Goal: Transaction & Acquisition: Book appointment/travel/reservation

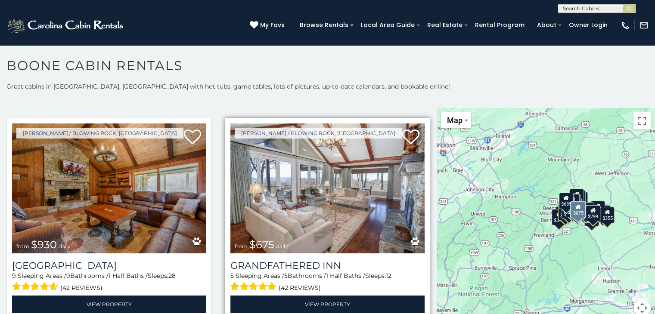
scroll to position [646, 0]
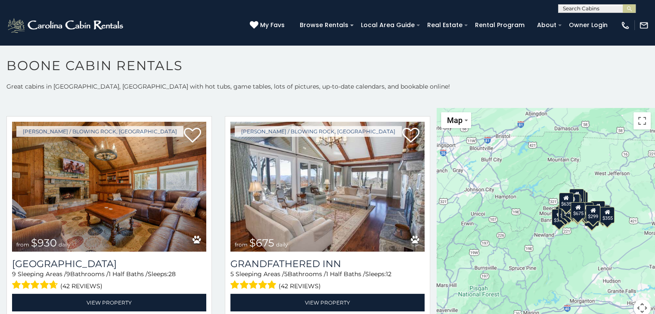
click at [592, 214] on div "$299" at bounding box center [593, 213] width 15 height 16
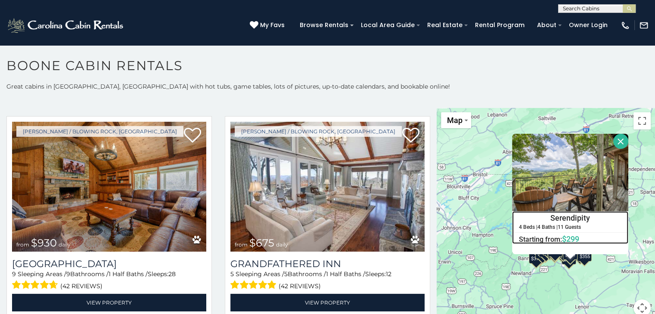
click at [557, 217] on h4 "Serendipity" at bounding box center [569, 218] width 115 height 13
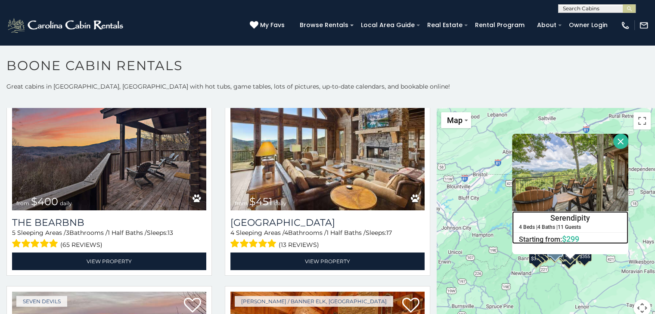
scroll to position [904, 0]
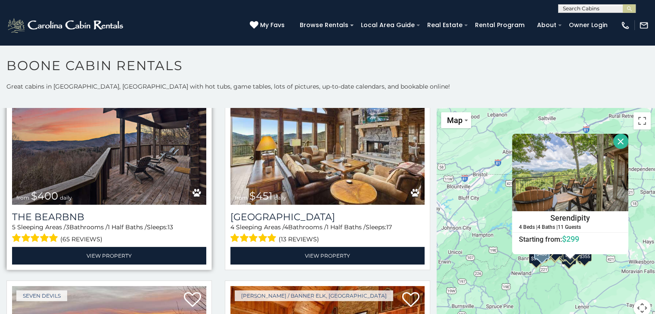
click at [147, 153] on img at bounding box center [109, 140] width 194 height 130
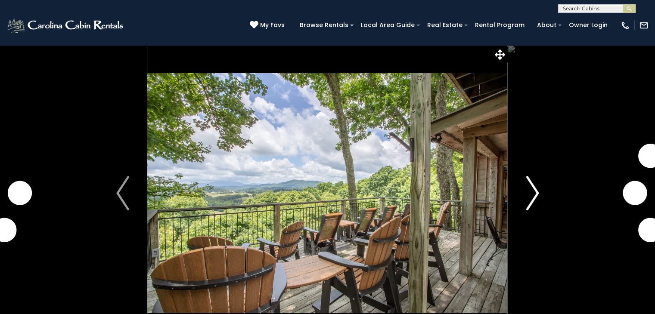
click at [534, 195] on img "Next" at bounding box center [532, 193] width 13 height 34
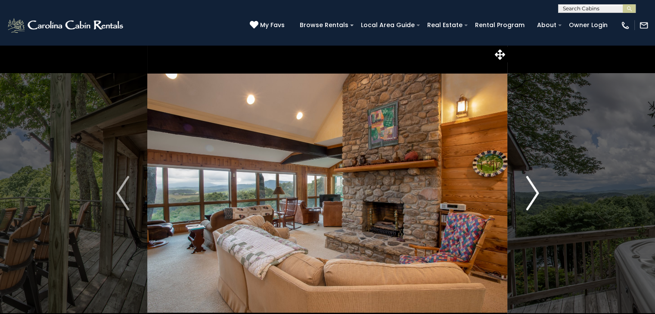
click at [532, 197] on img "Next" at bounding box center [532, 193] width 13 height 34
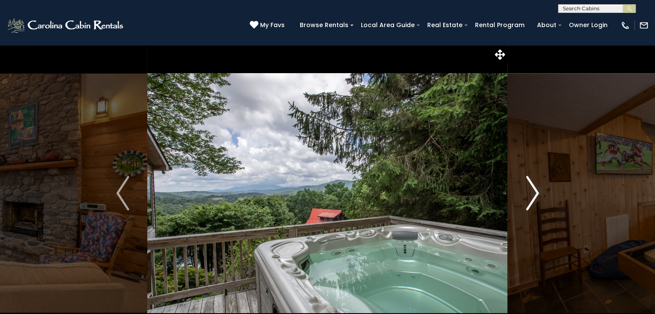
click at [531, 189] on img "Next" at bounding box center [532, 193] width 13 height 34
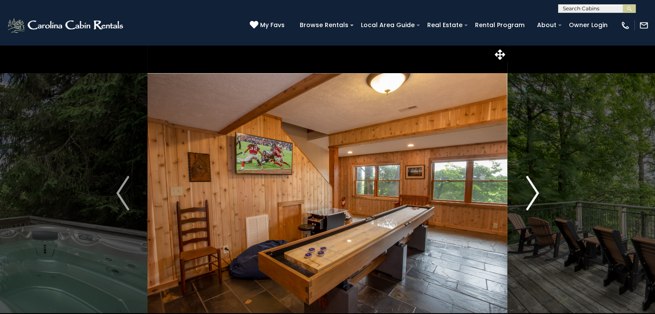
click at [532, 189] on img "Next" at bounding box center [532, 193] width 13 height 34
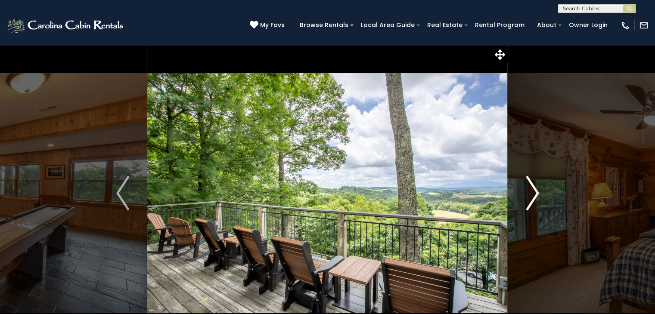
click at [533, 190] on img "Next" at bounding box center [532, 193] width 13 height 34
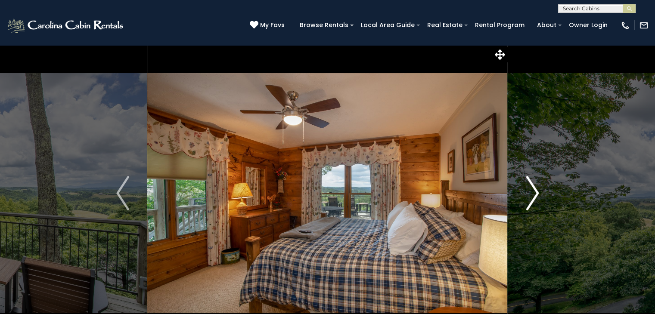
click at [533, 190] on img "Next" at bounding box center [532, 193] width 13 height 34
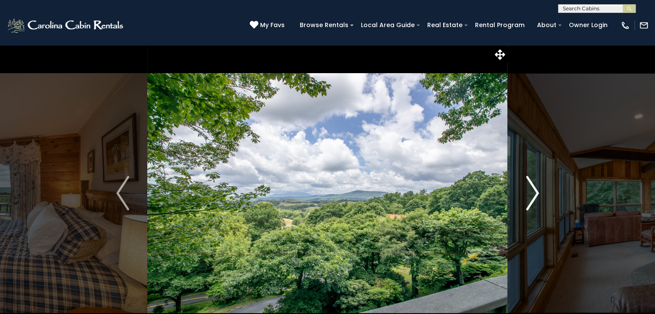
click at [533, 190] on img "Next" at bounding box center [532, 193] width 13 height 34
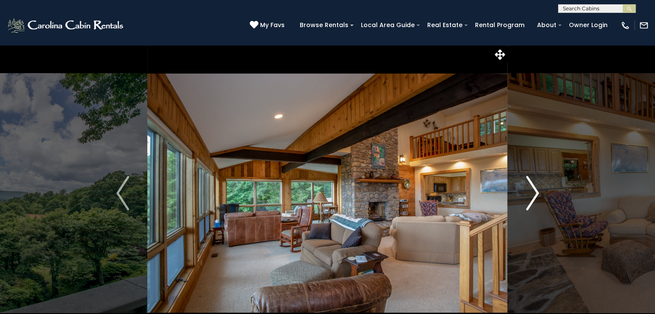
click at [533, 190] on img "Next" at bounding box center [532, 193] width 13 height 34
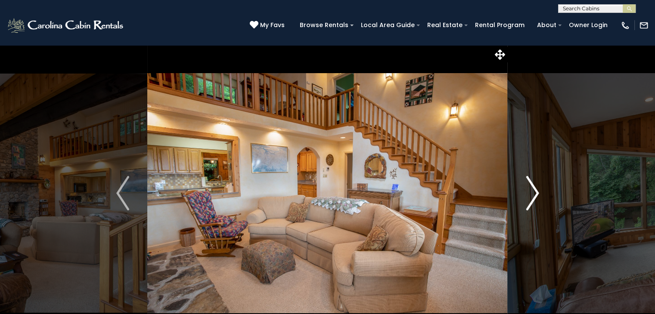
click at [533, 190] on img "Next" at bounding box center [532, 193] width 13 height 34
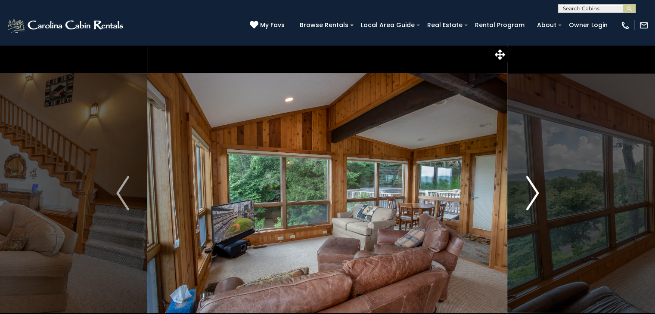
click at [533, 190] on img "Next" at bounding box center [532, 193] width 13 height 34
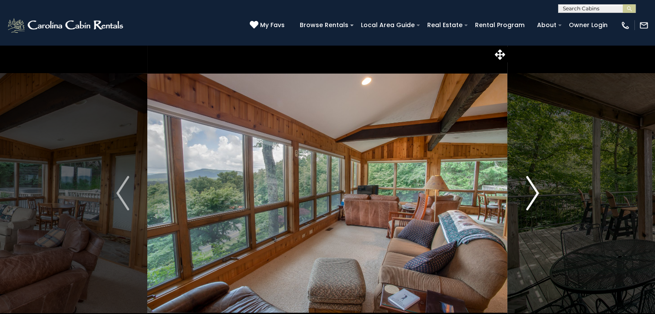
click at [533, 190] on img "Next" at bounding box center [532, 193] width 13 height 34
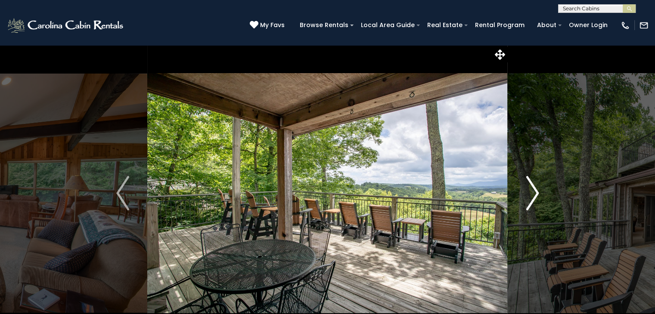
click at [533, 190] on img "Next" at bounding box center [532, 193] width 13 height 34
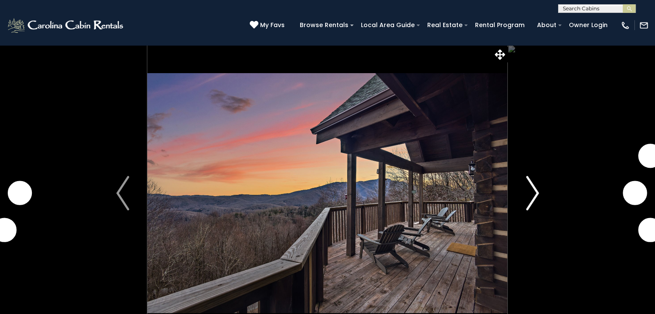
click at [539, 196] on button "Next" at bounding box center [533, 193] width 50 height 297
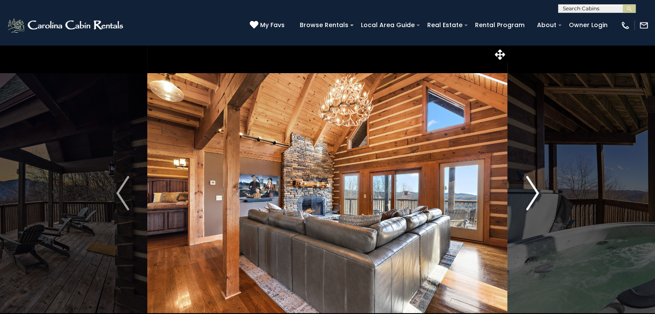
click at [531, 197] on img "Next" at bounding box center [532, 193] width 13 height 34
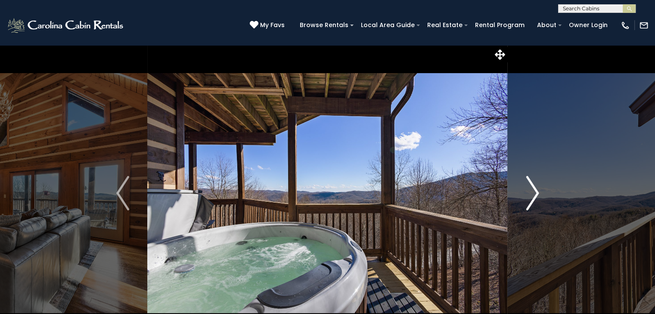
click at [531, 197] on img "Next" at bounding box center [532, 193] width 13 height 34
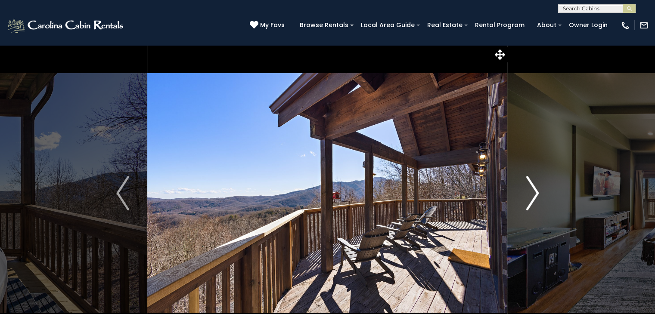
click at [531, 197] on img "Next" at bounding box center [532, 193] width 13 height 34
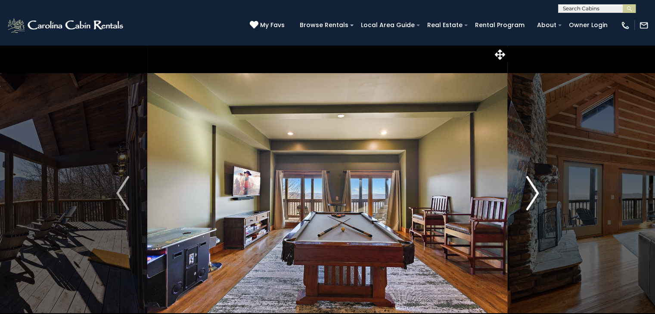
click at [531, 197] on img "Next" at bounding box center [532, 193] width 13 height 34
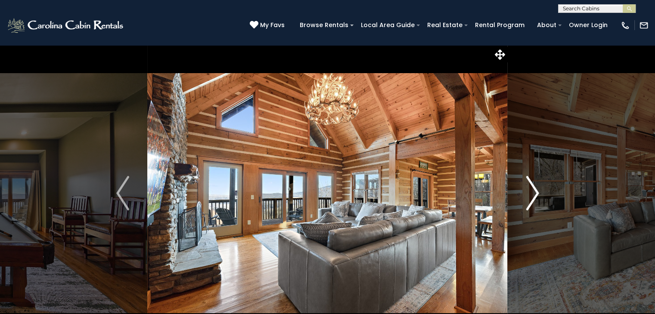
click at [531, 197] on img "Next" at bounding box center [532, 193] width 13 height 34
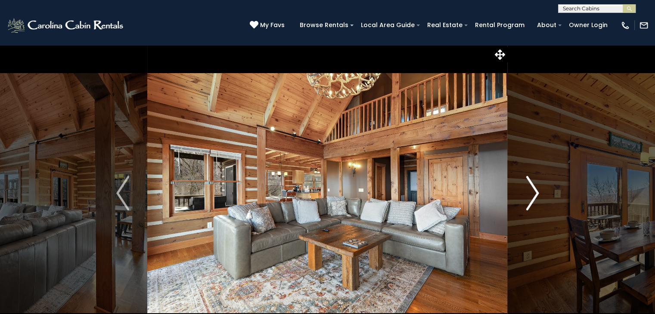
click at [531, 197] on img "Next" at bounding box center [532, 193] width 13 height 34
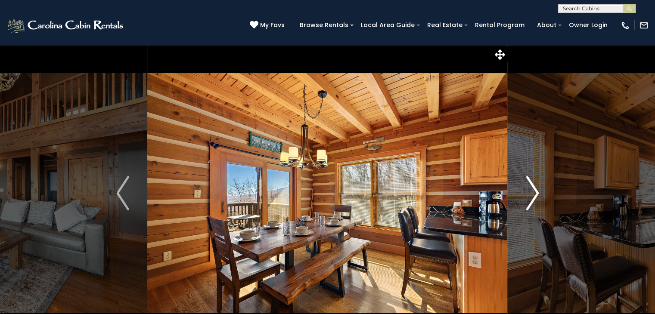
click at [531, 197] on img "Next" at bounding box center [532, 193] width 13 height 34
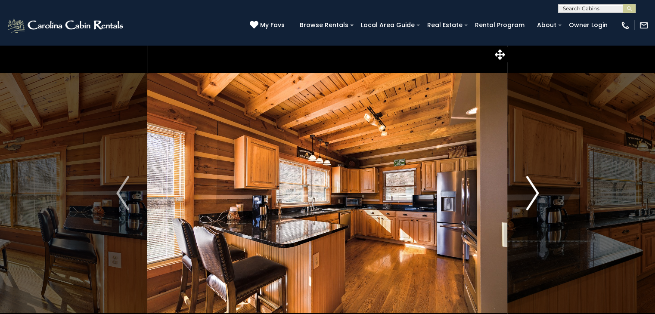
click at [531, 197] on img "Next" at bounding box center [532, 193] width 13 height 34
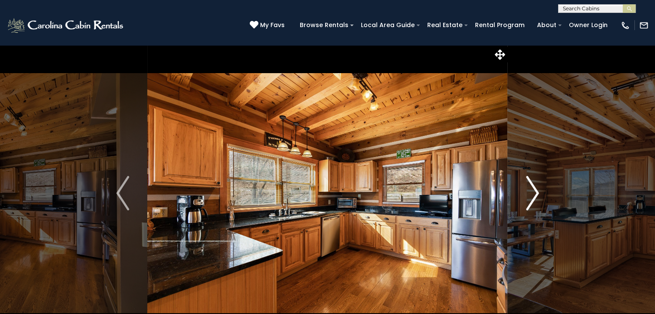
click at [531, 197] on img "Next" at bounding box center [532, 193] width 13 height 34
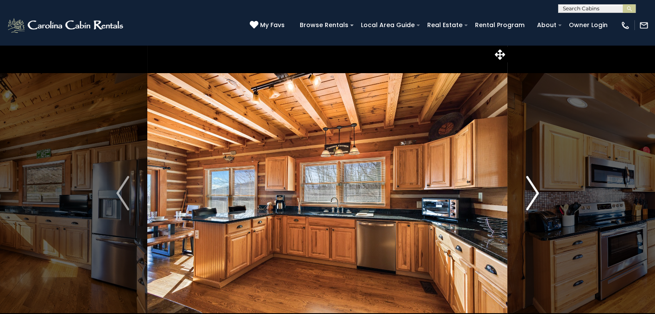
click at [531, 197] on img "Next" at bounding box center [532, 193] width 13 height 34
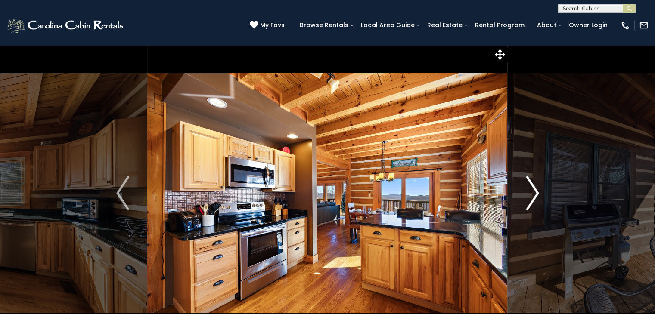
click at [531, 197] on img "Next" at bounding box center [532, 193] width 13 height 34
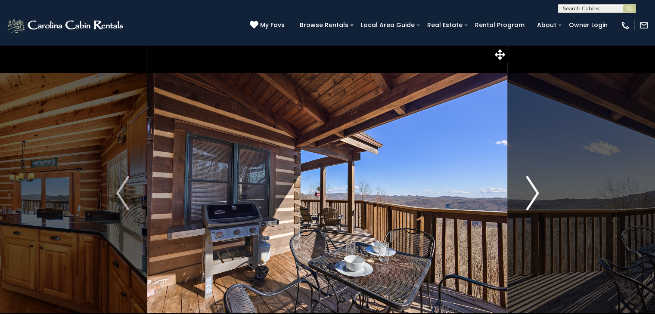
click at [529, 197] on img "Next" at bounding box center [532, 193] width 13 height 34
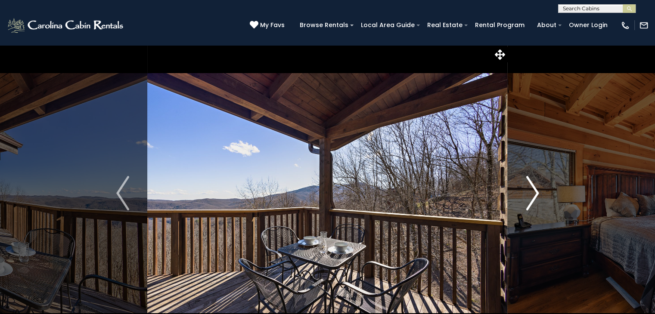
click at [529, 197] on img "Next" at bounding box center [532, 193] width 13 height 34
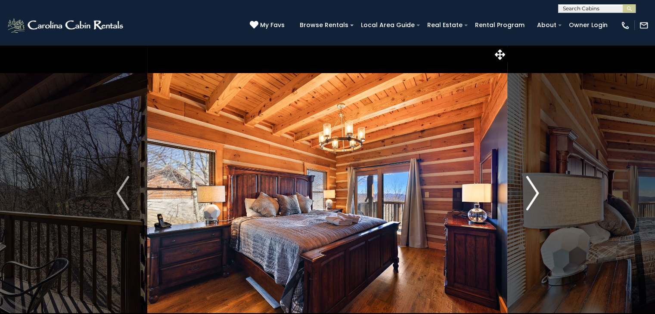
click at [529, 197] on img "Next" at bounding box center [532, 193] width 13 height 34
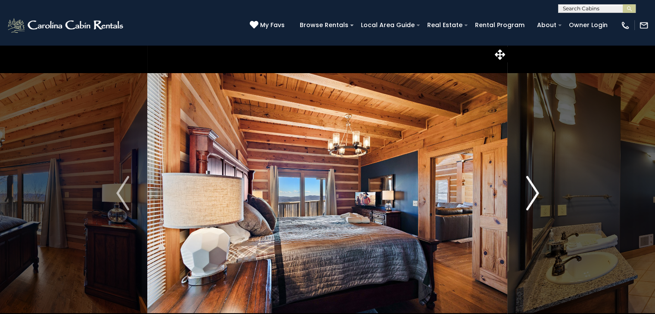
click at [529, 197] on img "Next" at bounding box center [532, 193] width 13 height 34
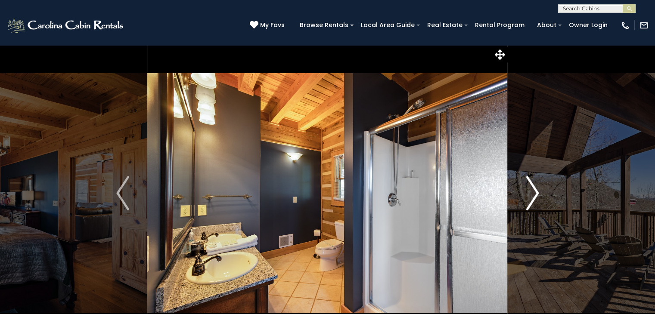
click at [529, 197] on img "Next" at bounding box center [532, 193] width 13 height 34
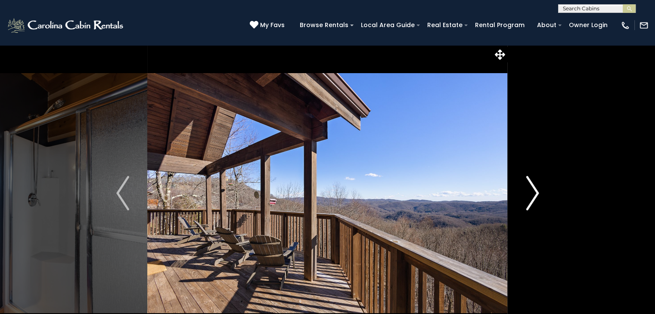
click at [529, 197] on img "Next" at bounding box center [532, 193] width 13 height 34
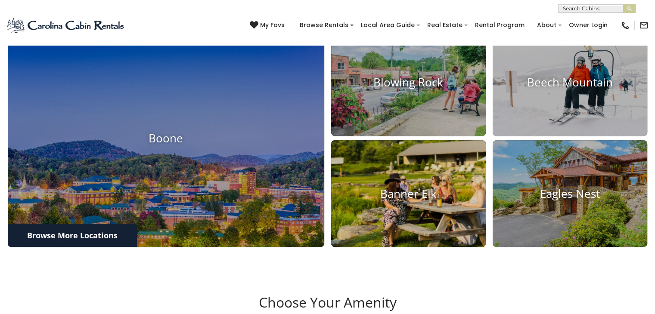
scroll to position [387, 0]
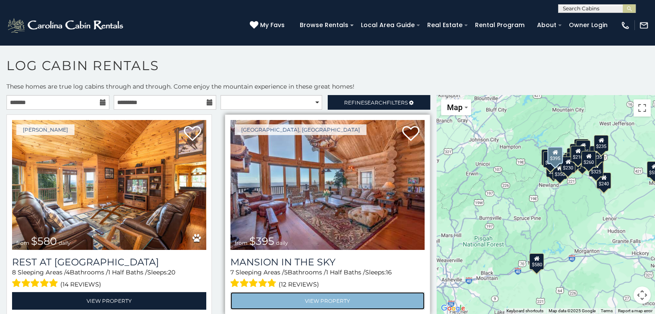
click at [352, 298] on link "View Property" at bounding box center [327, 301] width 194 height 18
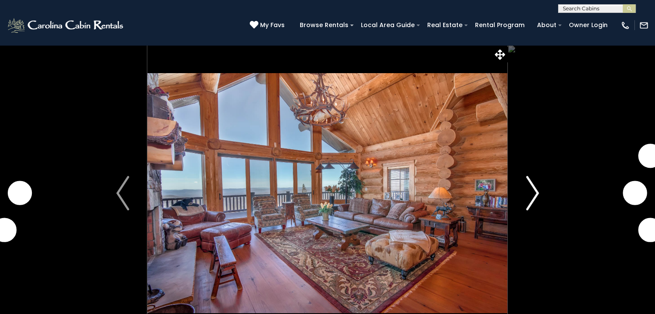
click at [531, 198] on img "Next" at bounding box center [532, 193] width 13 height 34
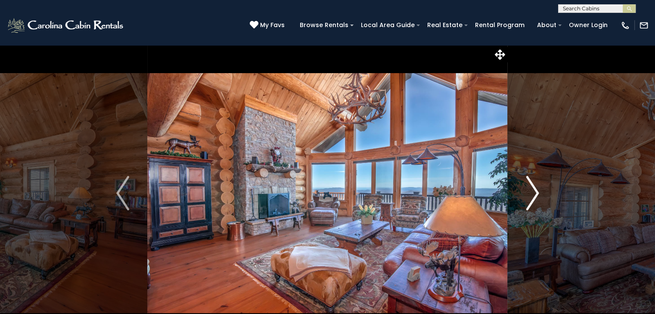
click at [538, 194] on img "Next" at bounding box center [532, 193] width 13 height 34
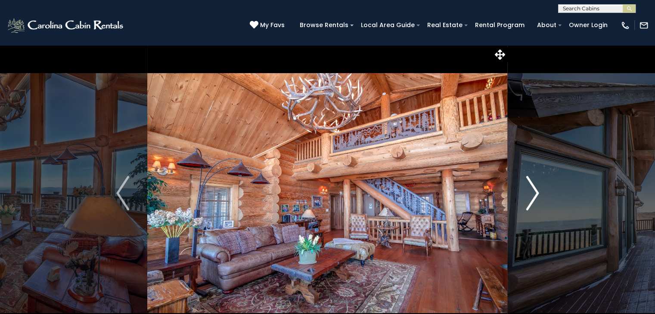
click at [538, 194] on img "Next" at bounding box center [532, 193] width 13 height 34
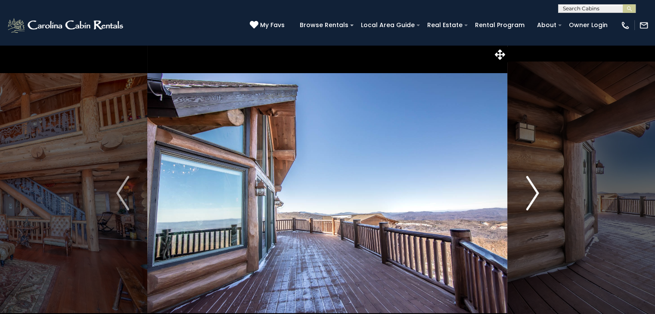
click at [527, 195] on img "Next" at bounding box center [532, 193] width 13 height 34
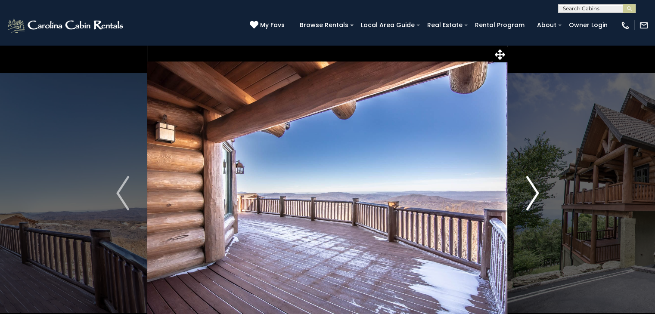
click at [530, 193] on img "Next" at bounding box center [532, 193] width 13 height 34
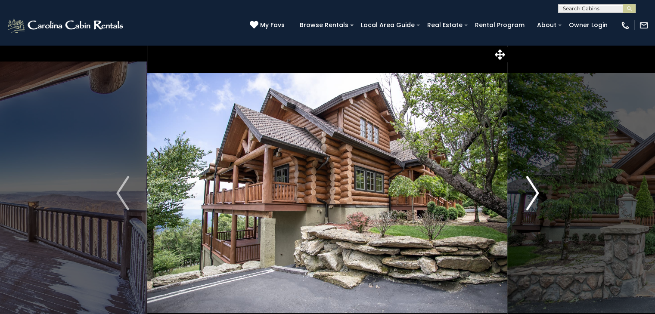
click at [532, 193] on img "Next" at bounding box center [532, 193] width 13 height 34
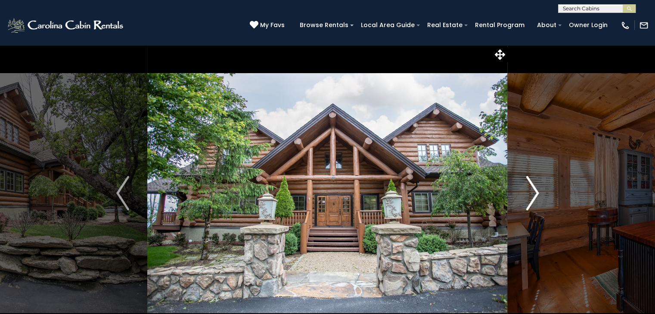
click at [532, 193] on img "Next" at bounding box center [532, 193] width 13 height 34
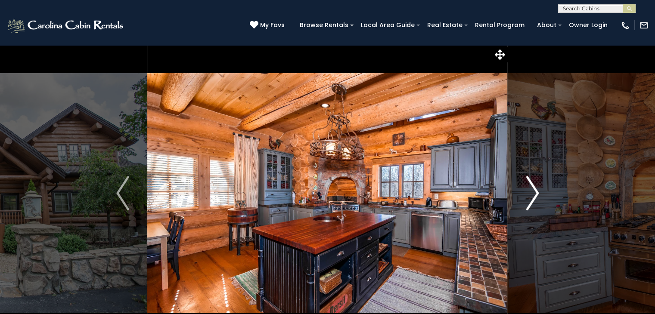
click at [532, 193] on img "Next" at bounding box center [532, 193] width 13 height 34
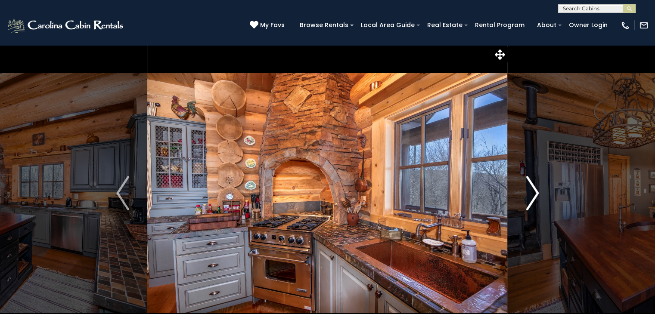
click at [532, 193] on img "Next" at bounding box center [532, 193] width 13 height 34
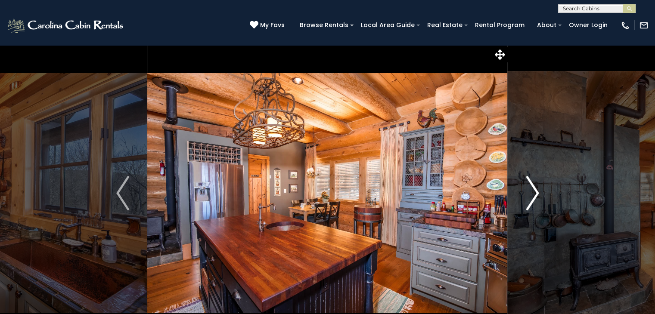
click at [532, 193] on img "Next" at bounding box center [532, 193] width 13 height 34
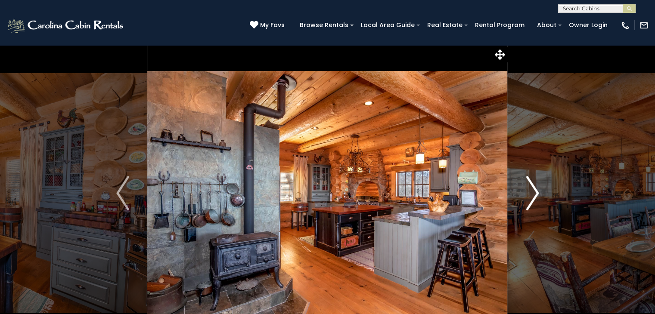
click at [532, 193] on img "Next" at bounding box center [532, 193] width 13 height 34
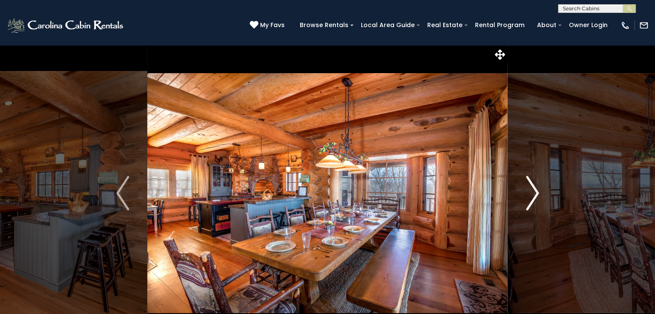
click at [532, 193] on img "Next" at bounding box center [532, 193] width 13 height 34
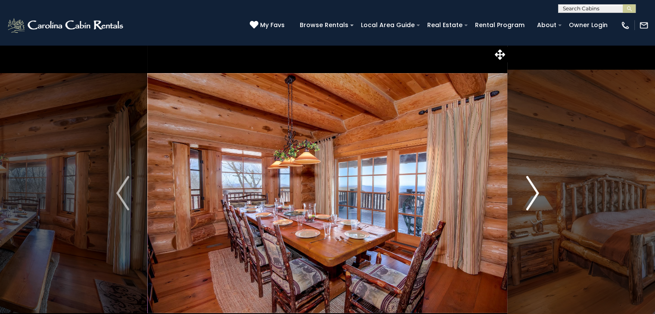
click at [532, 193] on img "Next" at bounding box center [532, 193] width 13 height 34
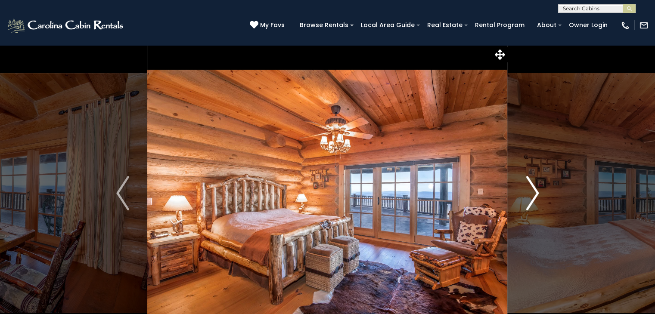
click at [532, 193] on img "Next" at bounding box center [532, 193] width 13 height 34
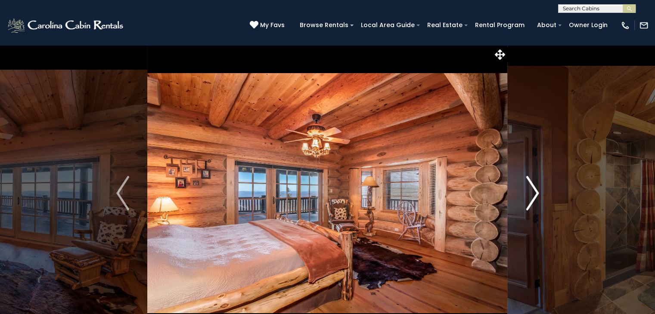
click at [532, 193] on img "Next" at bounding box center [532, 193] width 13 height 34
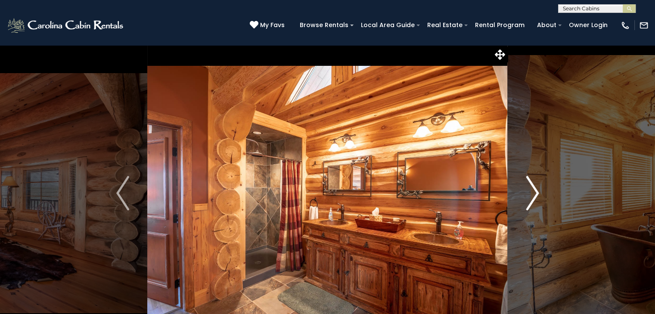
click at [532, 193] on img "Next" at bounding box center [532, 193] width 13 height 34
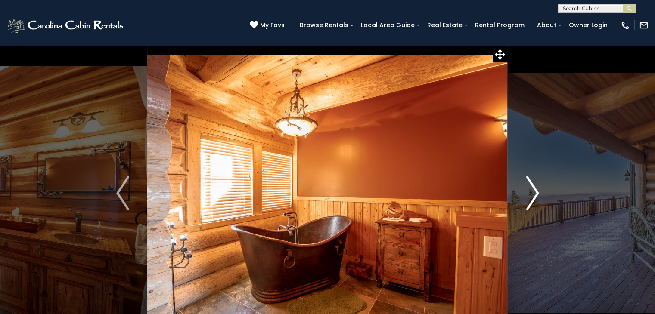
click at [532, 193] on img "Next" at bounding box center [532, 193] width 13 height 34
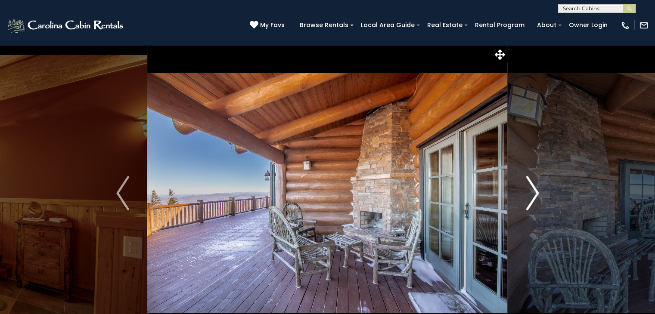
click at [532, 193] on img "Next" at bounding box center [532, 193] width 13 height 34
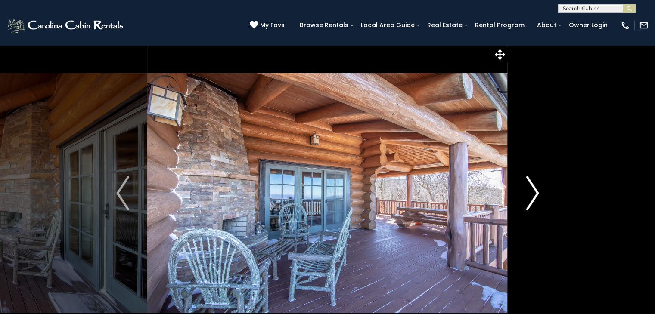
click at [532, 193] on img "Next" at bounding box center [532, 193] width 13 height 34
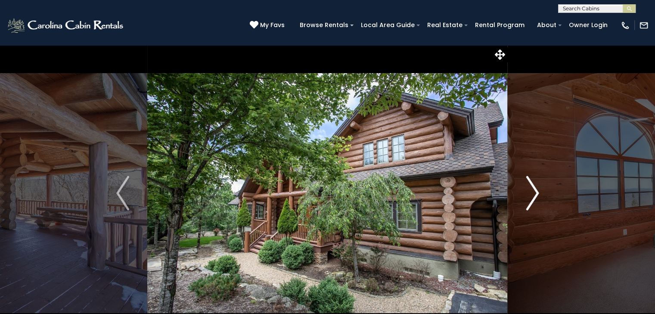
click at [532, 193] on img "Next" at bounding box center [532, 193] width 13 height 34
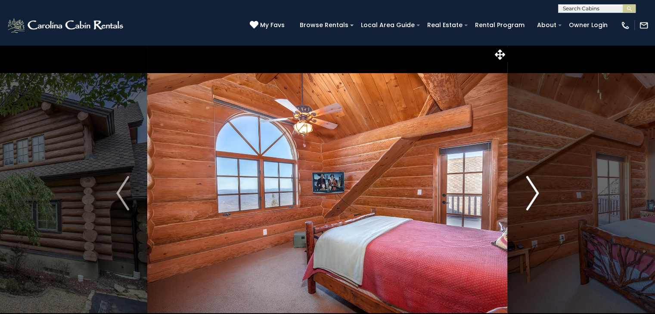
click at [532, 193] on img "Next" at bounding box center [532, 193] width 13 height 34
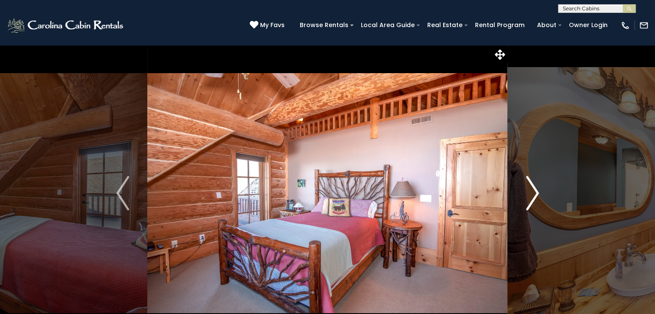
click at [532, 193] on img "Next" at bounding box center [532, 193] width 13 height 34
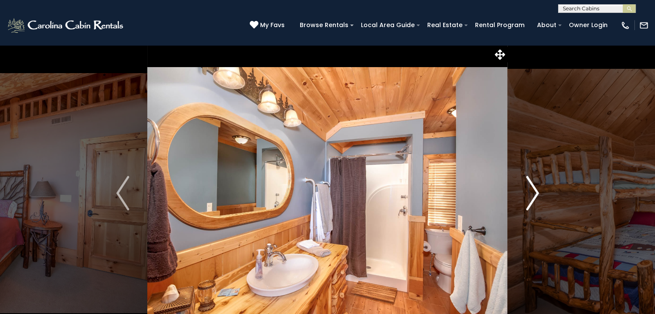
click at [532, 193] on img "Next" at bounding box center [532, 193] width 13 height 34
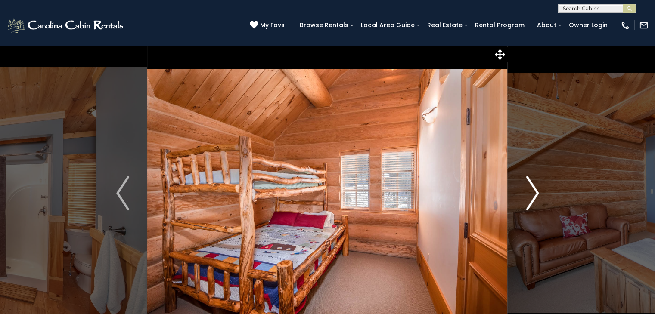
click at [532, 193] on img "Next" at bounding box center [532, 193] width 13 height 34
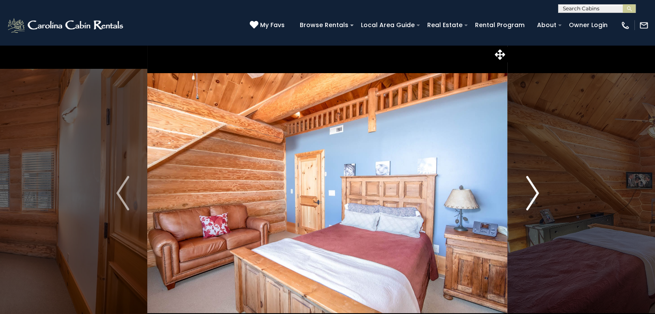
click at [532, 193] on img "Next" at bounding box center [532, 193] width 13 height 34
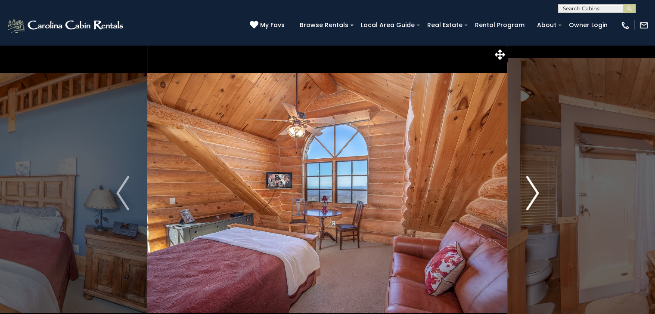
click at [532, 193] on img "Next" at bounding box center [532, 193] width 13 height 34
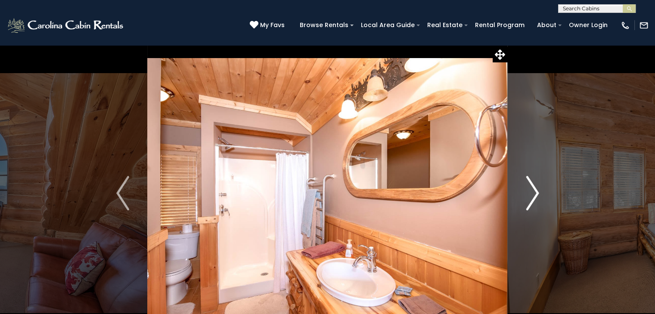
click at [532, 193] on img "Next" at bounding box center [532, 193] width 13 height 34
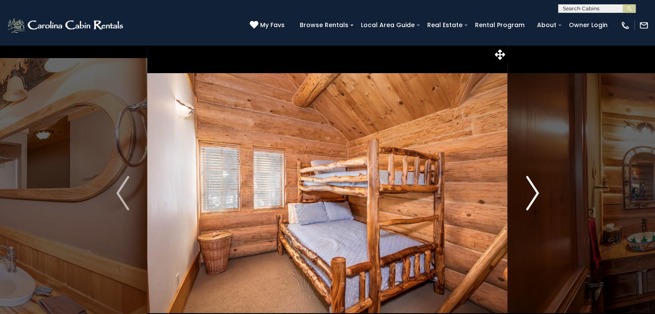
click at [532, 193] on img "Next" at bounding box center [532, 193] width 13 height 34
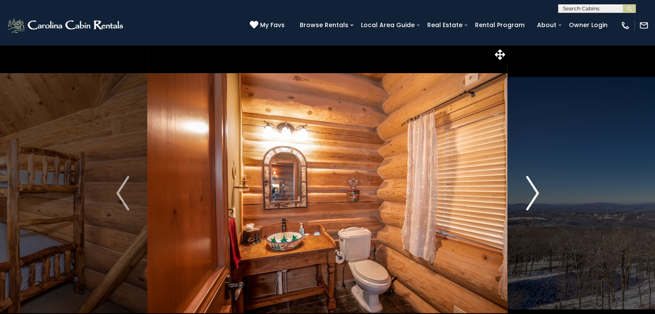
click at [532, 193] on img "Next" at bounding box center [532, 193] width 13 height 34
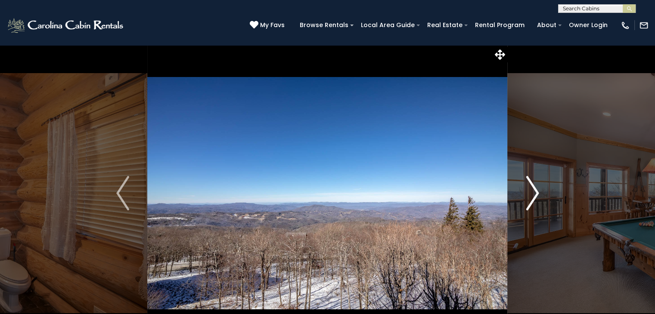
click at [532, 193] on img "Next" at bounding box center [532, 193] width 13 height 34
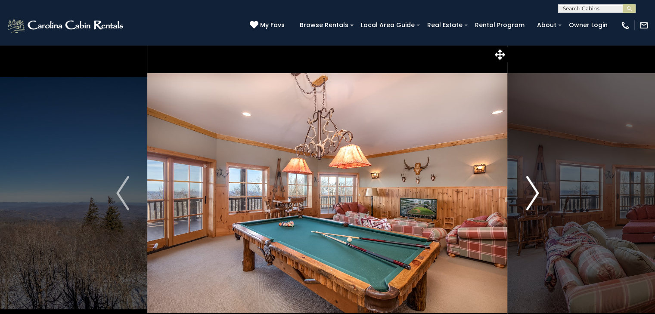
click at [532, 193] on img "Next" at bounding box center [532, 193] width 13 height 34
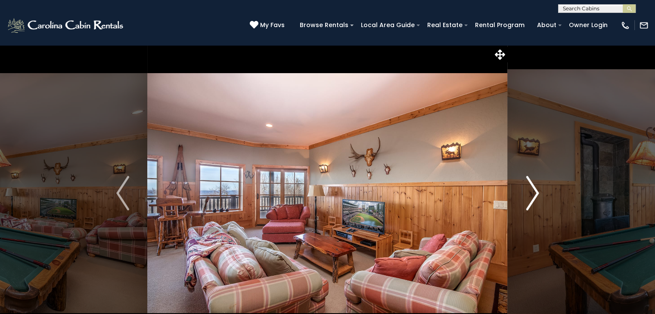
click at [532, 193] on img "Next" at bounding box center [532, 193] width 13 height 34
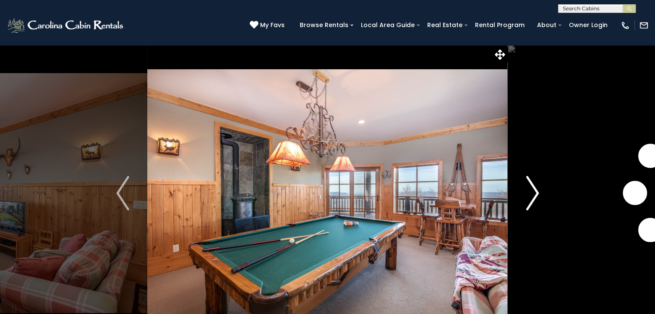
click at [532, 193] on img "Next" at bounding box center [532, 193] width 13 height 34
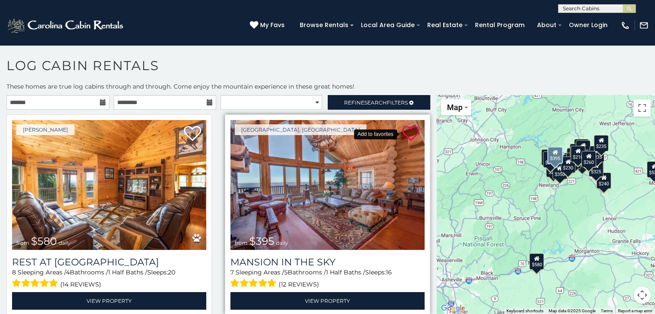
click at [406, 125] on icon at bounding box center [410, 133] width 17 height 17
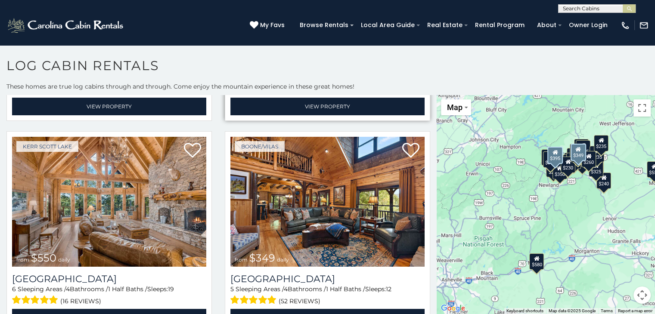
scroll to position [215, 0]
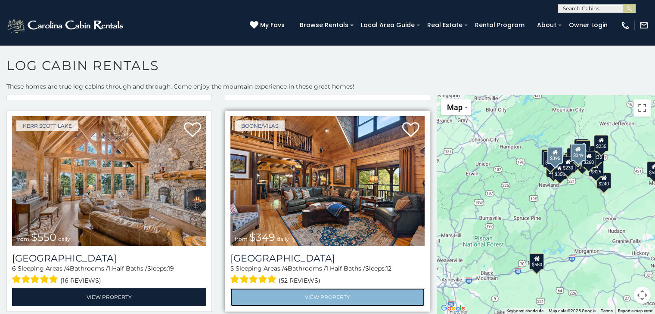
click at [300, 292] on link "View Property" at bounding box center [327, 297] width 194 height 18
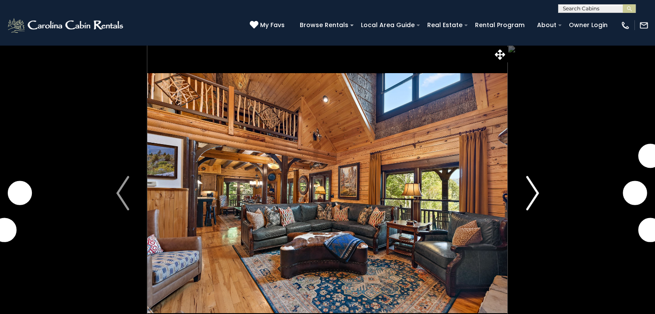
click at [533, 188] on img "Next" at bounding box center [532, 193] width 13 height 34
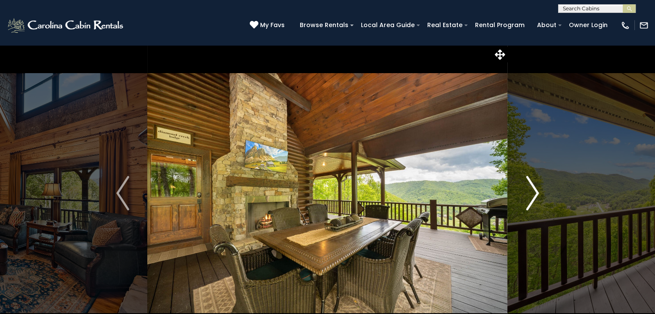
click at [533, 188] on img "Next" at bounding box center [532, 193] width 13 height 34
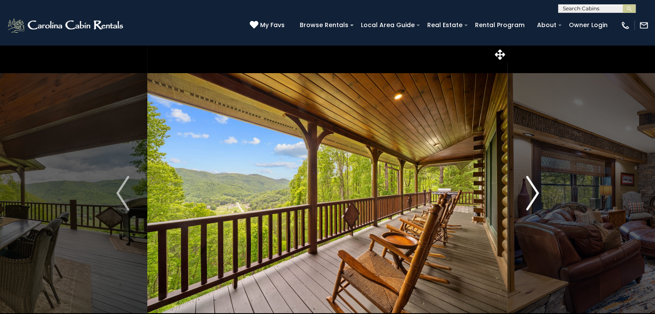
click at [533, 188] on img "Next" at bounding box center [532, 193] width 13 height 34
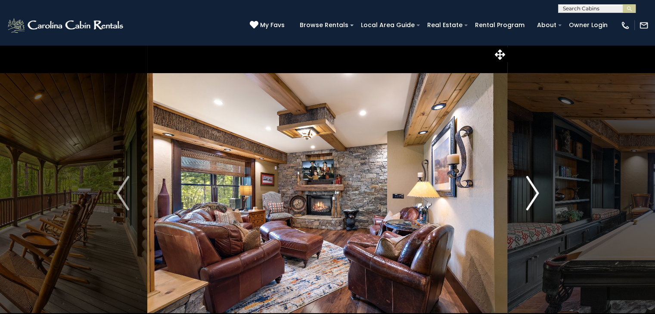
click at [533, 188] on img "Next" at bounding box center [532, 193] width 13 height 34
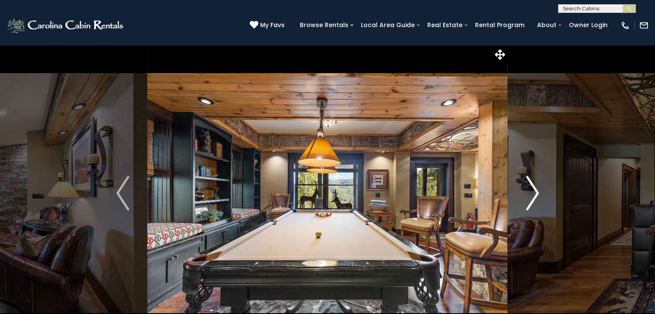
click at [533, 188] on img "Next" at bounding box center [532, 193] width 13 height 34
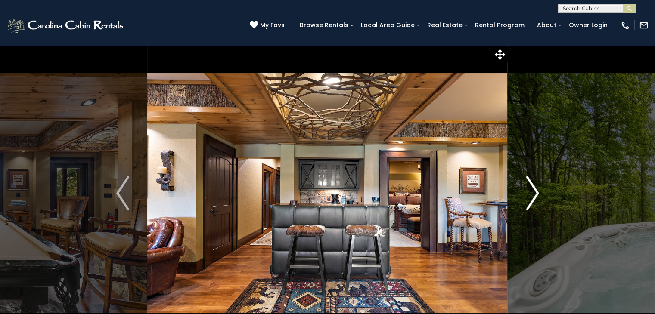
click at [533, 188] on img "Next" at bounding box center [532, 193] width 13 height 34
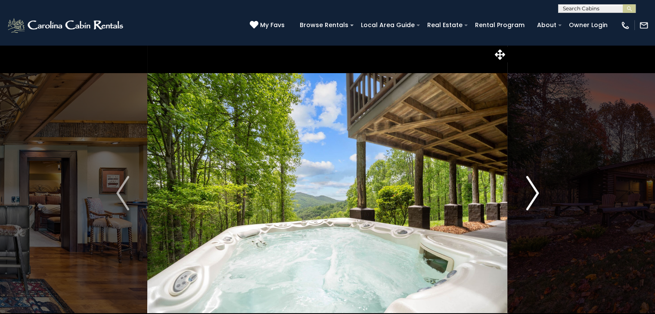
click at [533, 188] on img "Next" at bounding box center [532, 193] width 13 height 34
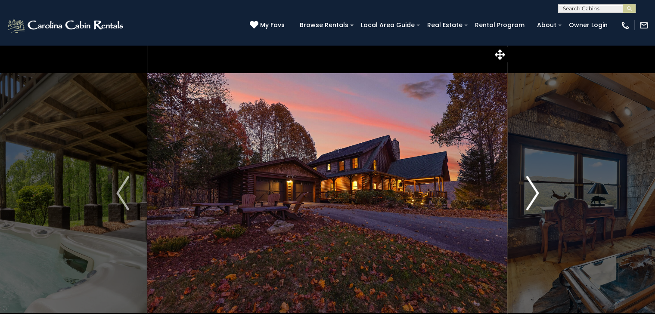
click at [533, 188] on img "Next" at bounding box center [532, 193] width 13 height 34
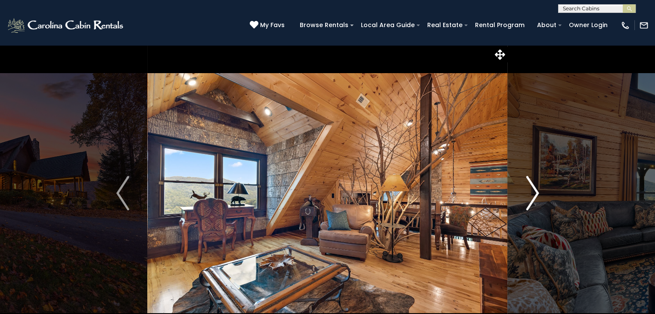
click at [533, 188] on img "Next" at bounding box center [532, 193] width 13 height 34
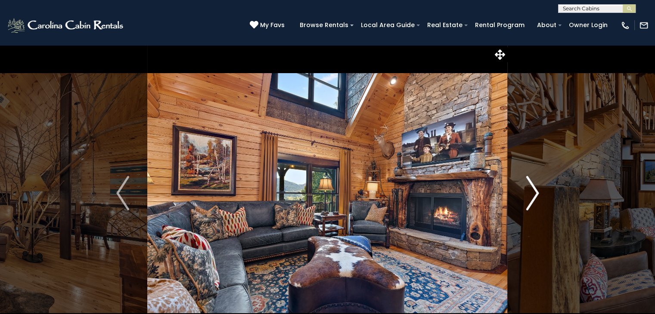
click at [533, 188] on img "Next" at bounding box center [532, 193] width 13 height 34
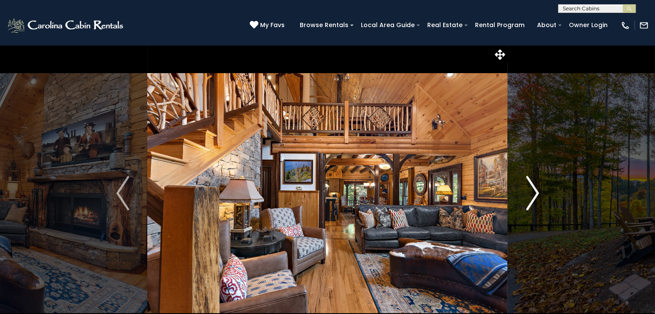
click at [533, 189] on img "Next" at bounding box center [532, 193] width 13 height 34
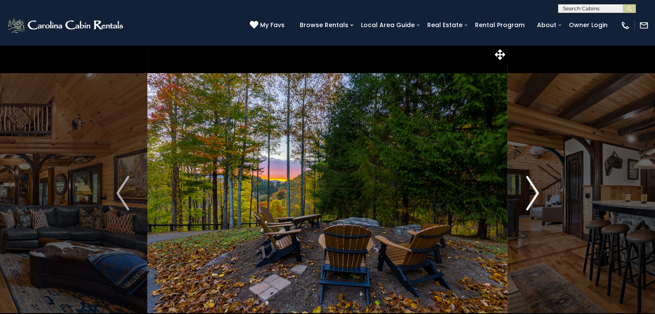
click at [533, 189] on img "Next" at bounding box center [532, 193] width 13 height 34
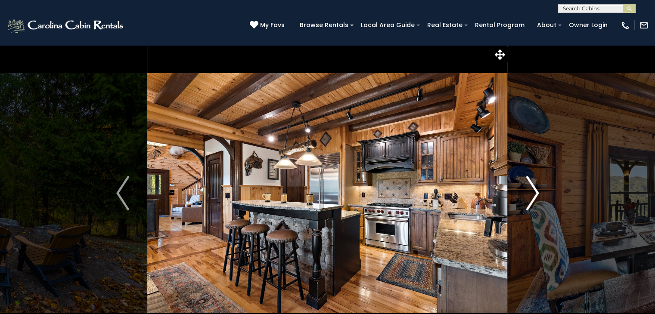
click at [533, 189] on img "Next" at bounding box center [532, 193] width 13 height 34
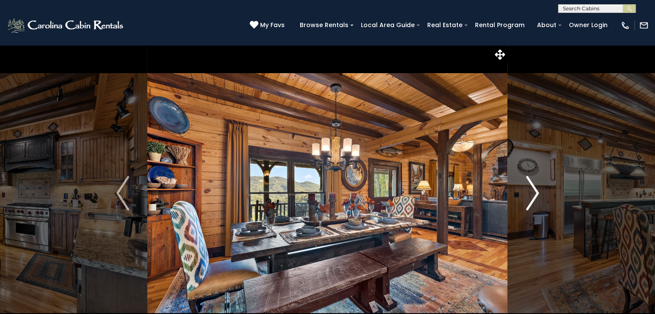
click at [533, 189] on img "Next" at bounding box center [532, 193] width 13 height 34
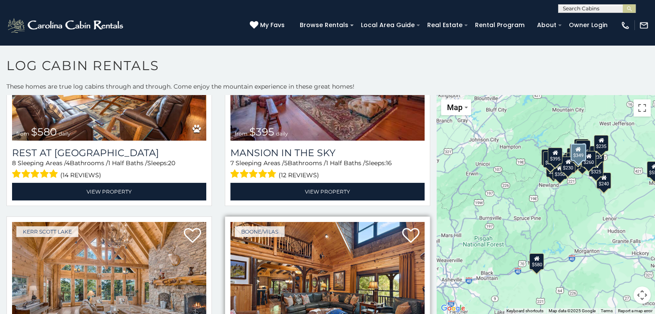
scroll to position [172, 0]
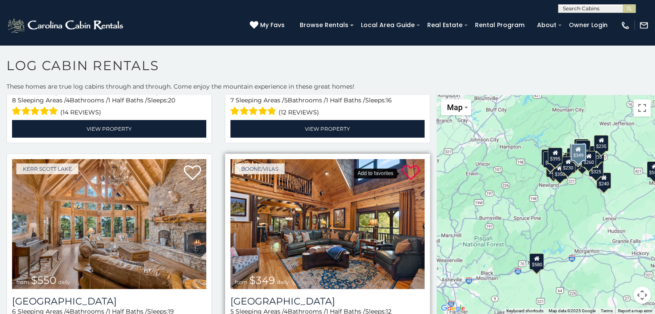
click at [410, 172] on icon at bounding box center [410, 172] width 17 height 17
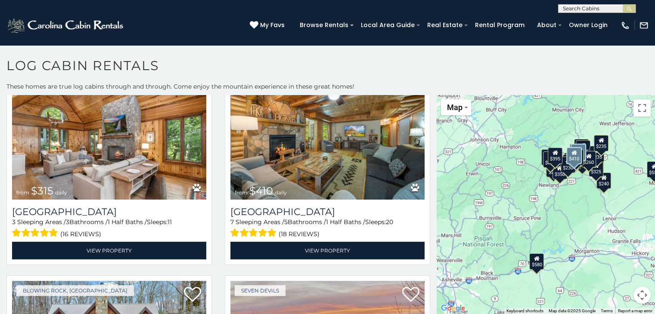
scroll to position [689, 0]
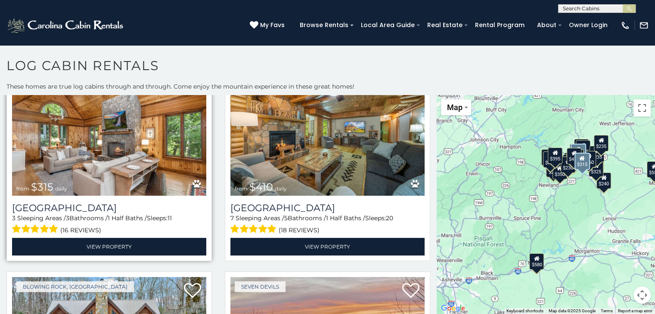
click at [141, 133] on img at bounding box center [109, 131] width 194 height 130
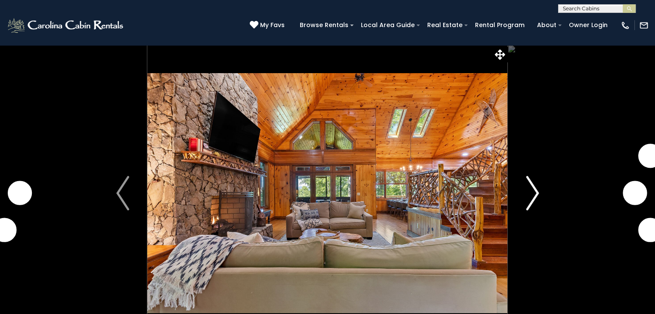
click at [535, 199] on img "Next" at bounding box center [532, 193] width 13 height 34
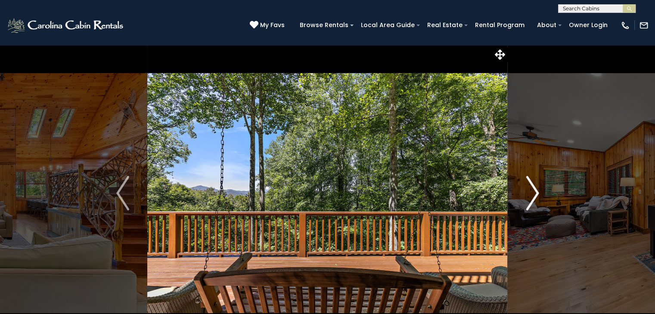
click at [530, 191] on img "Next" at bounding box center [532, 193] width 13 height 34
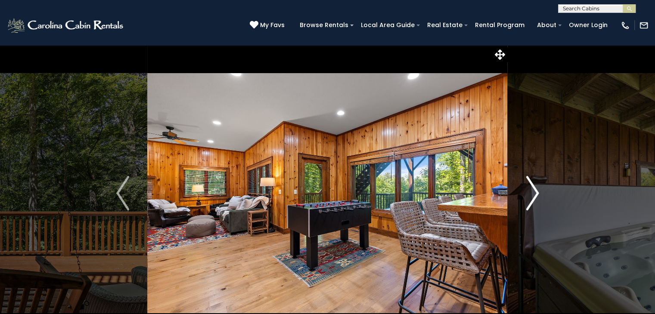
click at [530, 191] on img "Next" at bounding box center [532, 193] width 13 height 34
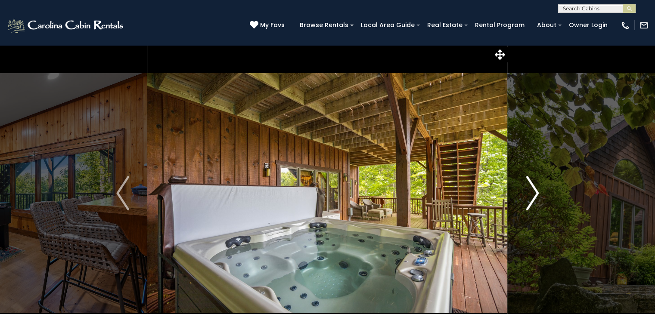
click at [530, 191] on img "Next" at bounding box center [532, 193] width 13 height 34
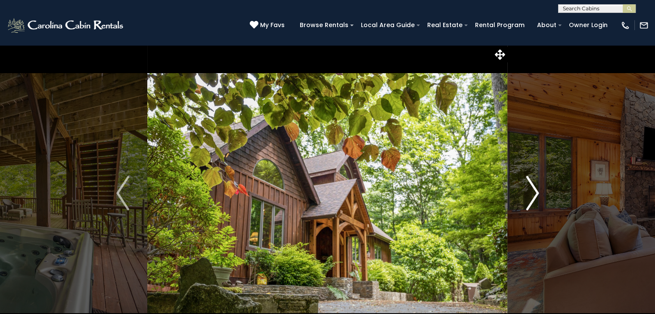
click at [530, 191] on img "Next" at bounding box center [532, 193] width 13 height 34
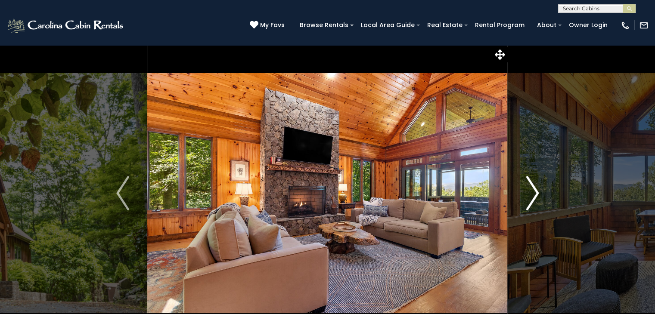
click at [530, 191] on img "Next" at bounding box center [532, 193] width 13 height 34
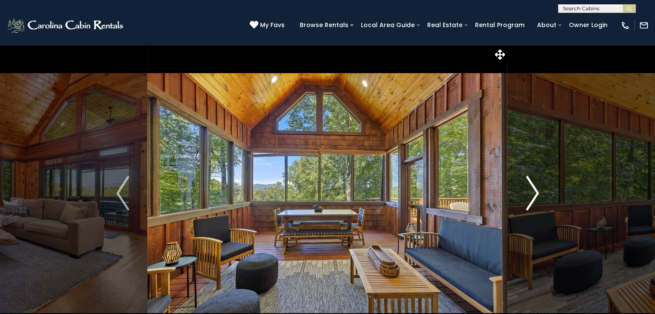
click at [530, 191] on img "Next" at bounding box center [532, 193] width 13 height 34
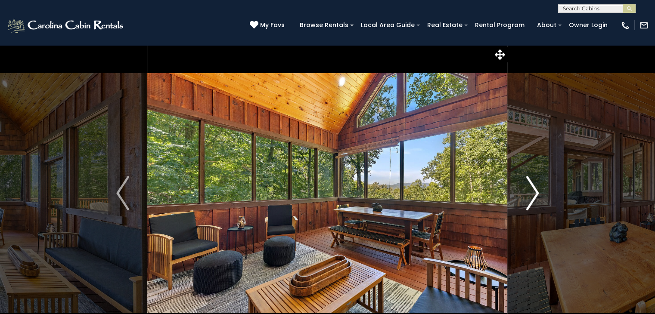
click at [530, 191] on img "Next" at bounding box center [532, 193] width 13 height 34
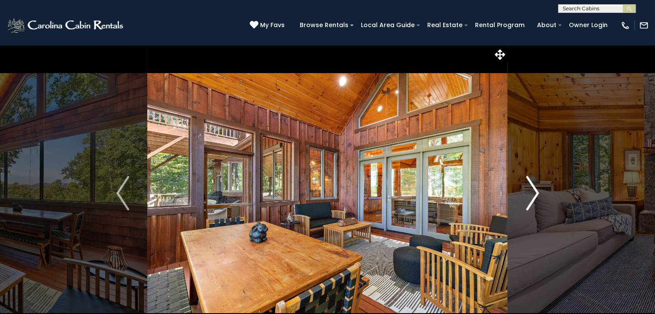
click at [530, 191] on img "Next" at bounding box center [532, 193] width 13 height 34
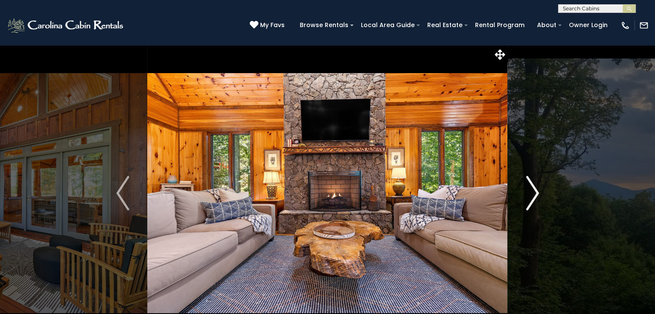
click at [530, 191] on img "Next" at bounding box center [532, 193] width 13 height 34
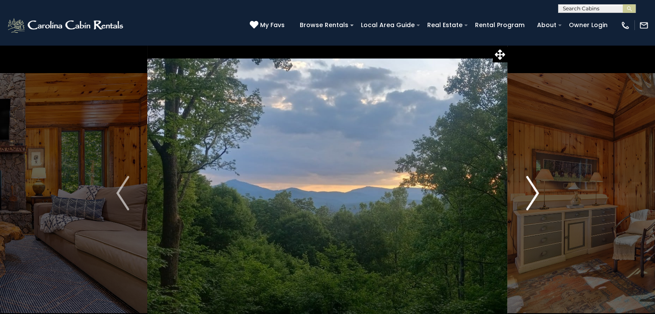
click at [530, 191] on img "Next" at bounding box center [532, 193] width 13 height 34
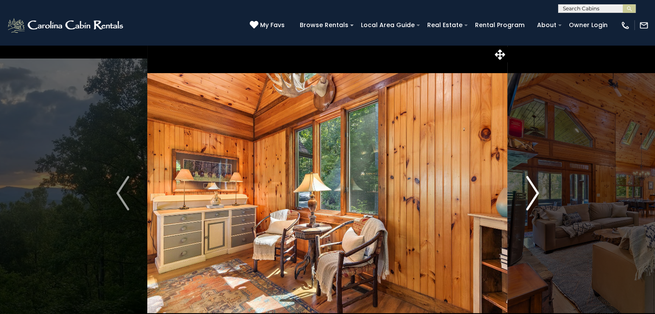
click at [530, 191] on img "Next" at bounding box center [532, 193] width 13 height 34
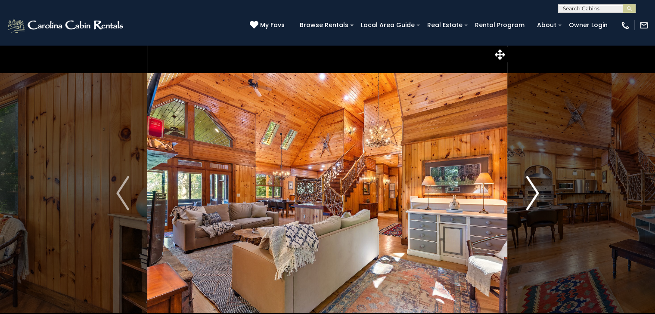
click at [530, 191] on img "Next" at bounding box center [532, 193] width 13 height 34
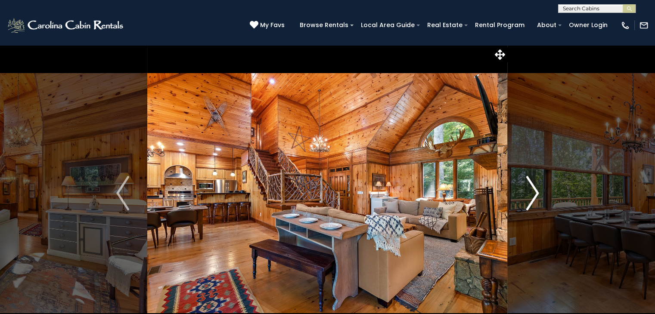
click at [530, 191] on img "Next" at bounding box center [532, 193] width 13 height 34
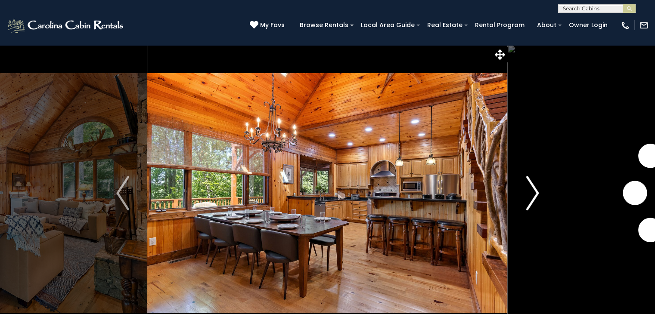
click at [530, 191] on img "Next" at bounding box center [532, 193] width 13 height 34
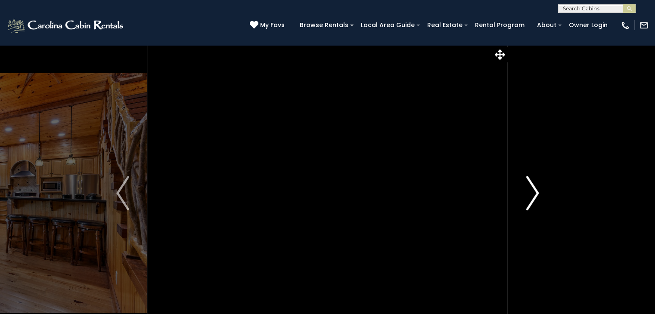
click at [530, 191] on img "Next" at bounding box center [532, 193] width 13 height 34
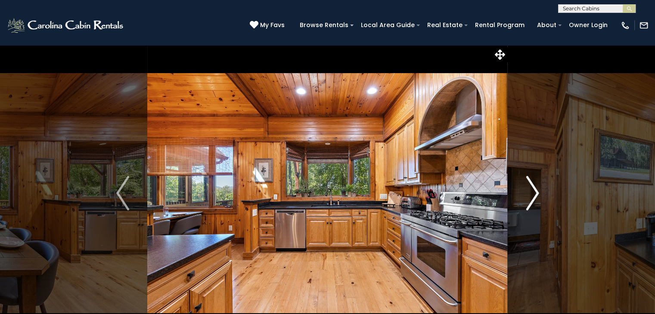
click at [530, 191] on img "Next" at bounding box center [532, 193] width 13 height 34
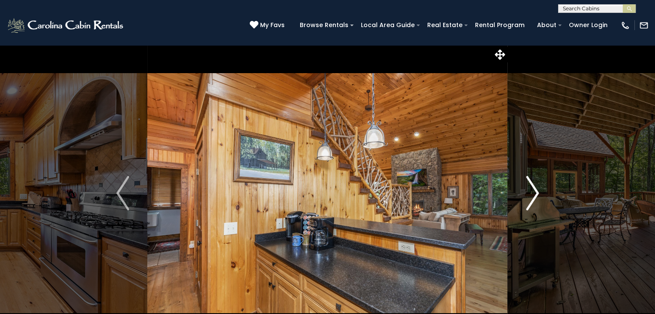
click at [530, 191] on img "Next" at bounding box center [532, 193] width 13 height 34
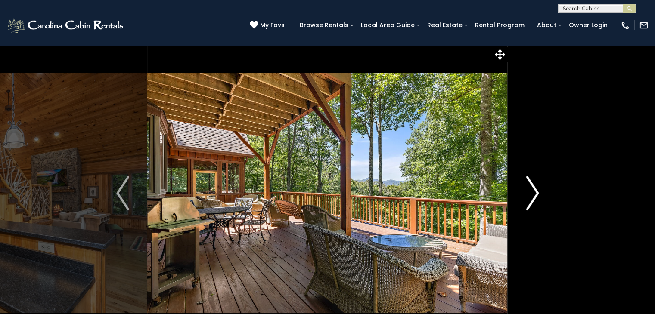
click at [530, 191] on img "Next" at bounding box center [532, 193] width 13 height 34
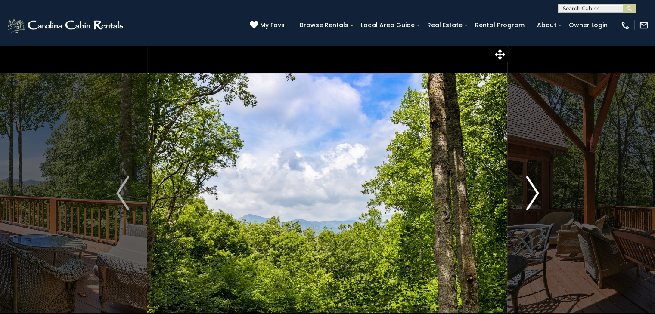
click at [530, 191] on img "Next" at bounding box center [532, 193] width 13 height 34
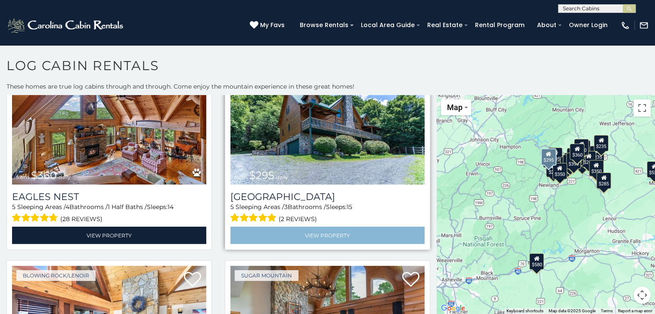
scroll to position [1679, 0]
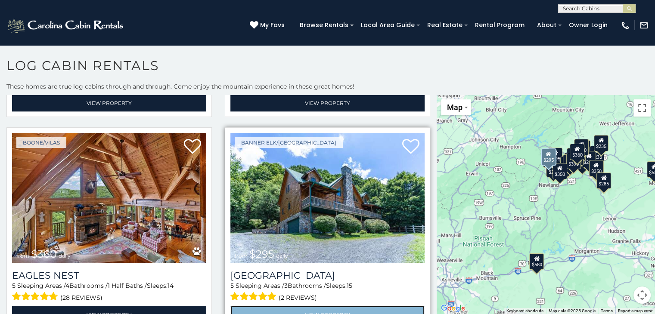
click at [310, 306] on link "View Property" at bounding box center [327, 315] width 194 height 18
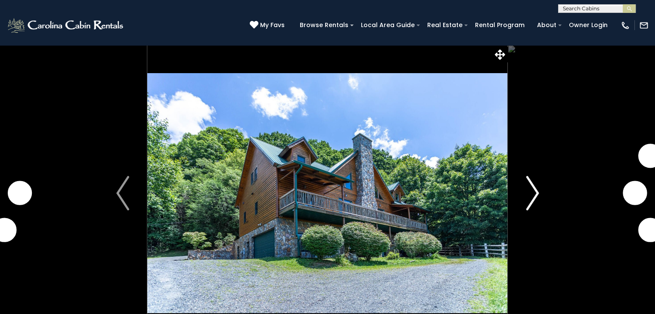
click at [534, 199] on img "Next" at bounding box center [532, 193] width 13 height 34
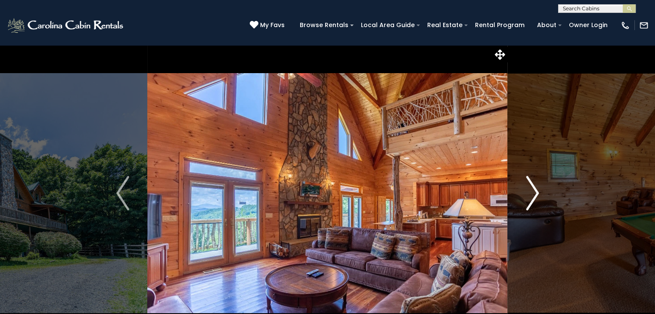
click at [531, 200] on img "Next" at bounding box center [532, 193] width 13 height 34
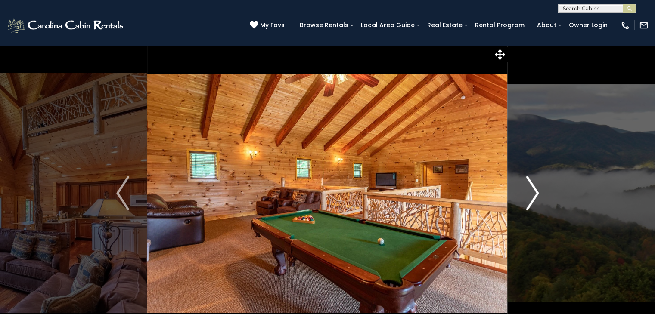
click at [531, 200] on img "Next" at bounding box center [532, 193] width 13 height 34
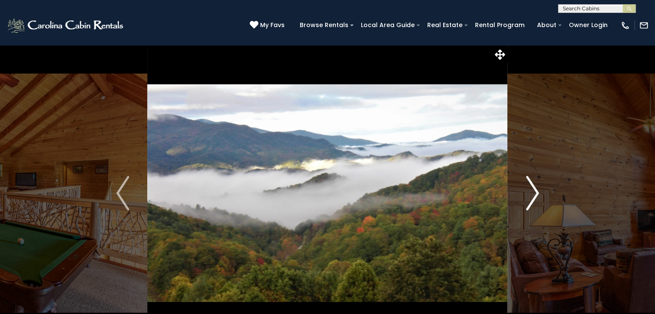
click at [531, 200] on img "Next" at bounding box center [532, 193] width 13 height 34
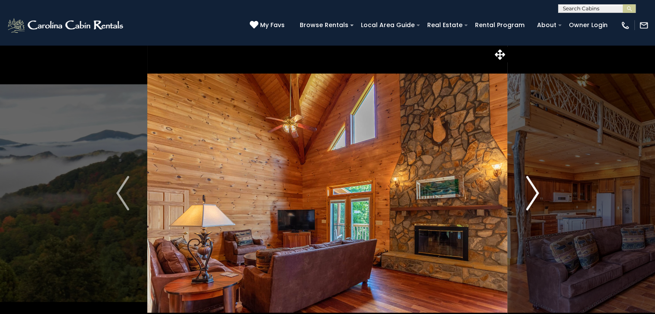
click at [531, 200] on img "Next" at bounding box center [532, 193] width 13 height 34
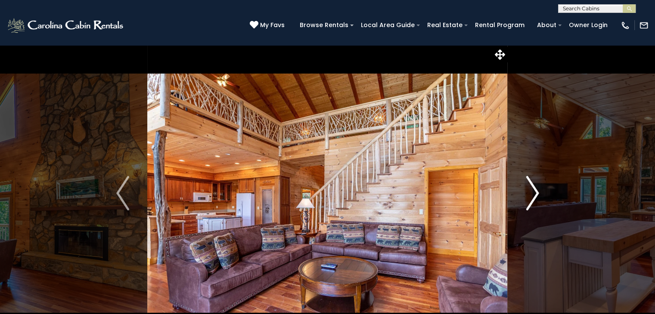
click at [531, 200] on img "Next" at bounding box center [532, 193] width 13 height 34
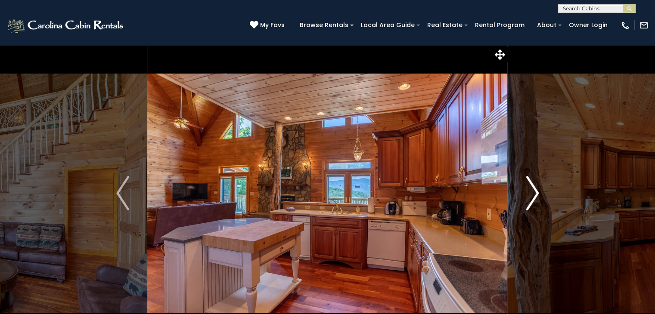
click at [531, 200] on img "Next" at bounding box center [532, 193] width 13 height 34
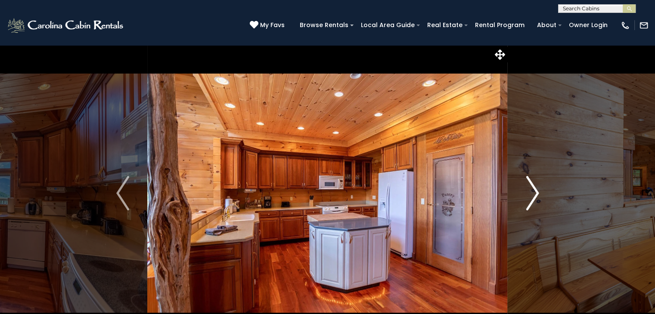
click at [531, 200] on img "Next" at bounding box center [532, 193] width 13 height 34
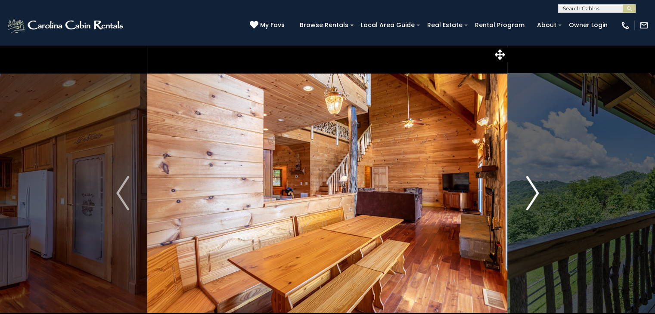
click at [531, 200] on img "Next" at bounding box center [532, 193] width 13 height 34
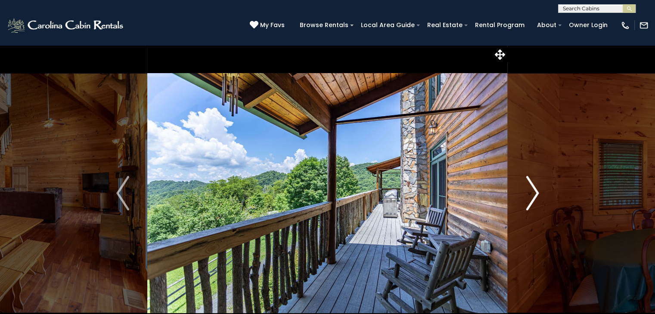
click at [531, 200] on img "Next" at bounding box center [532, 193] width 13 height 34
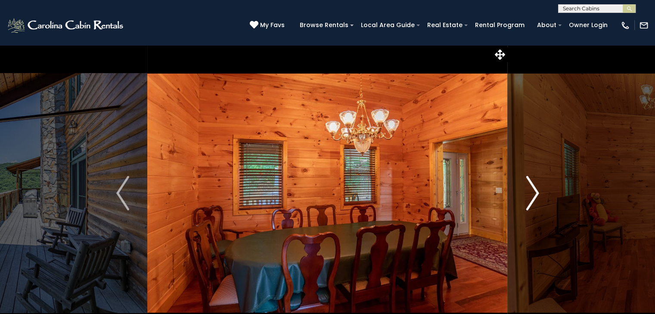
click at [531, 200] on img "Next" at bounding box center [532, 193] width 13 height 34
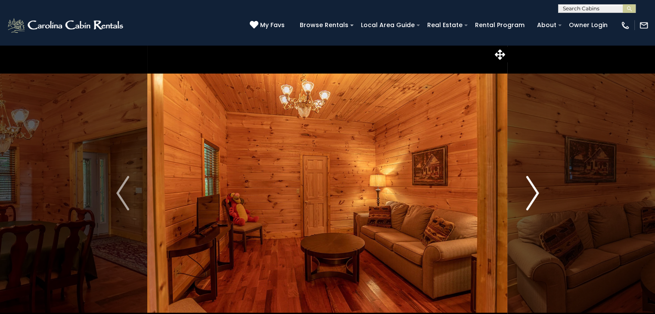
click at [531, 200] on img "Next" at bounding box center [532, 193] width 13 height 34
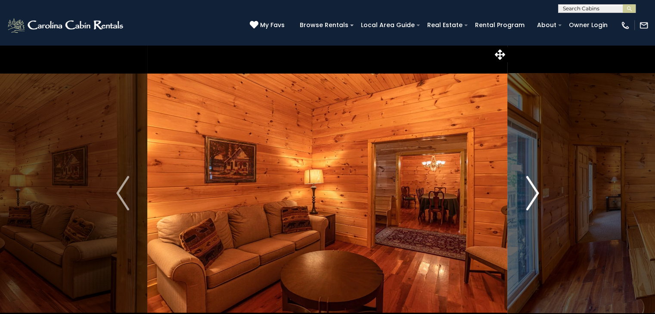
click at [531, 200] on img "Next" at bounding box center [532, 193] width 13 height 34
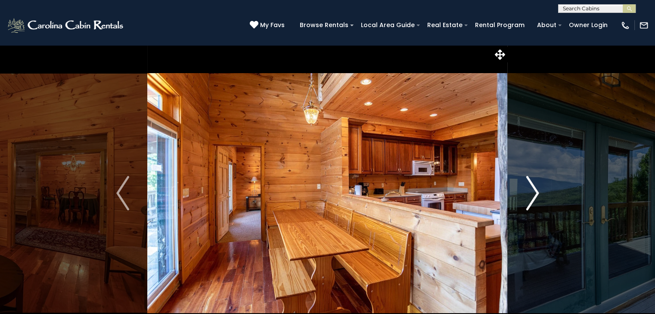
click at [531, 200] on img "Next" at bounding box center [532, 193] width 13 height 34
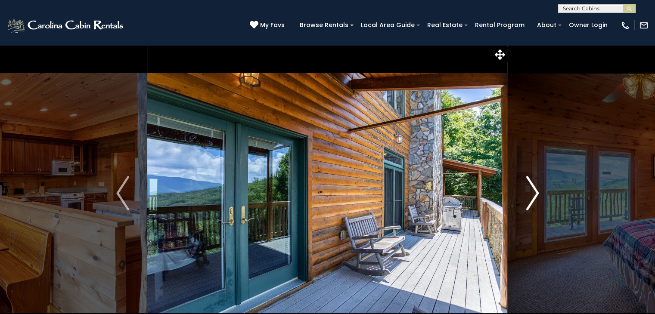
click at [531, 200] on img "Next" at bounding box center [532, 193] width 13 height 34
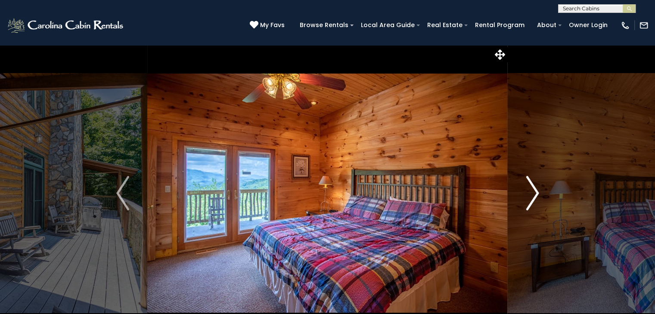
click at [530, 200] on img "Next" at bounding box center [532, 193] width 13 height 34
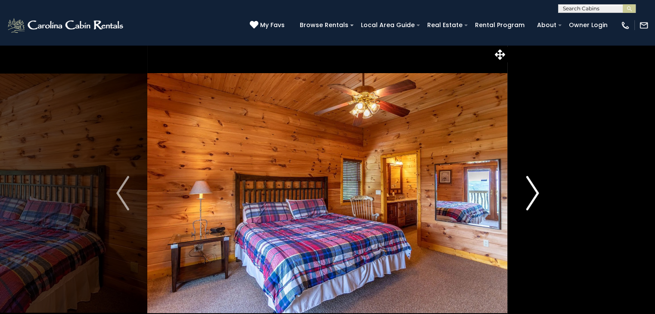
click at [530, 200] on img "Next" at bounding box center [532, 193] width 13 height 34
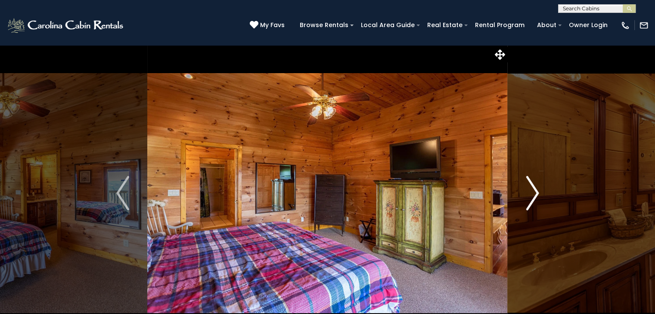
click at [530, 200] on img "Next" at bounding box center [532, 193] width 13 height 34
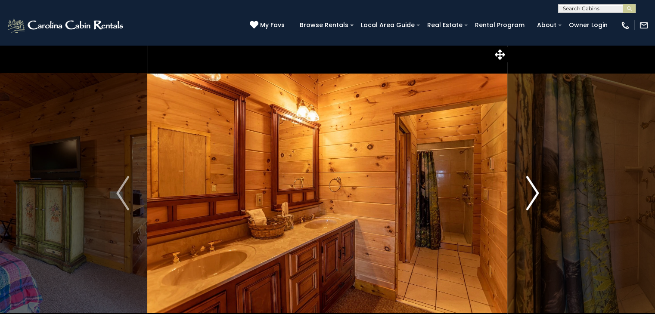
click at [530, 200] on img "Next" at bounding box center [532, 193] width 13 height 34
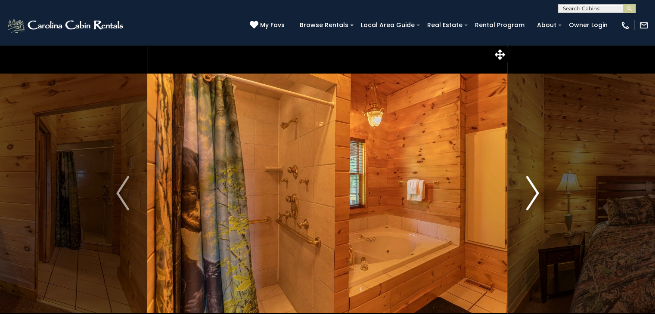
click at [530, 200] on img "Next" at bounding box center [532, 193] width 13 height 34
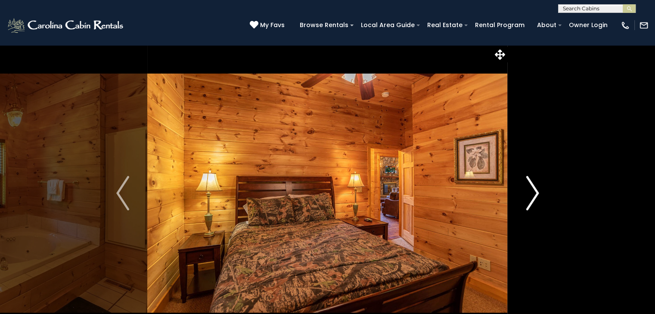
click at [530, 200] on img "Next" at bounding box center [532, 193] width 13 height 34
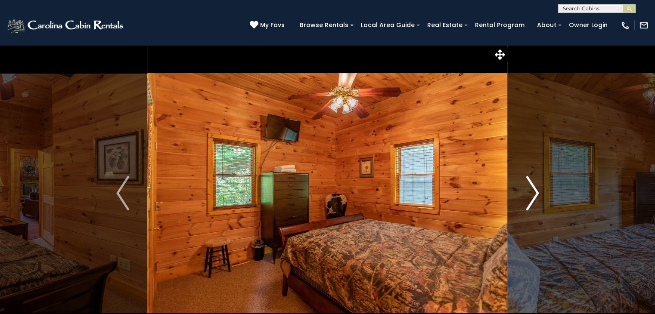
click at [530, 200] on img "Next" at bounding box center [532, 193] width 13 height 34
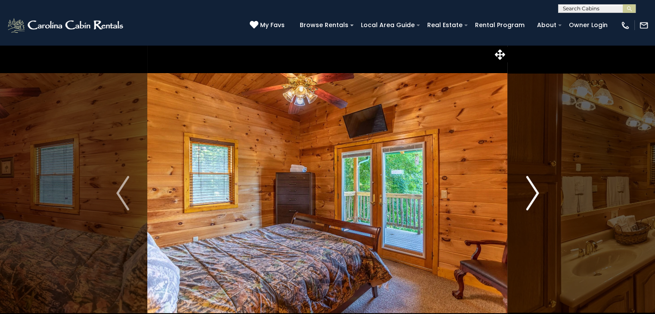
click at [530, 200] on img "Next" at bounding box center [532, 193] width 13 height 34
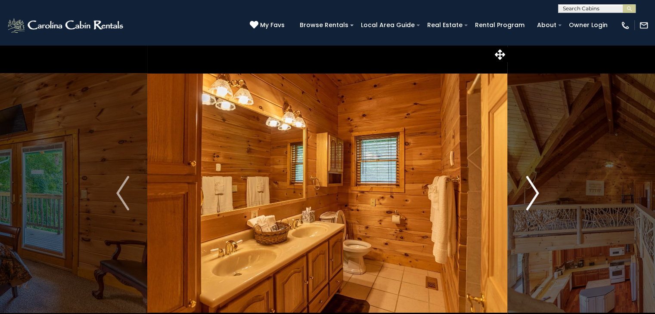
click at [530, 200] on img "Next" at bounding box center [532, 193] width 13 height 34
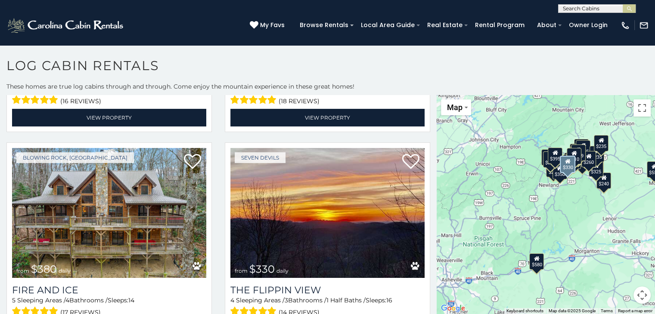
scroll to position [861, 0]
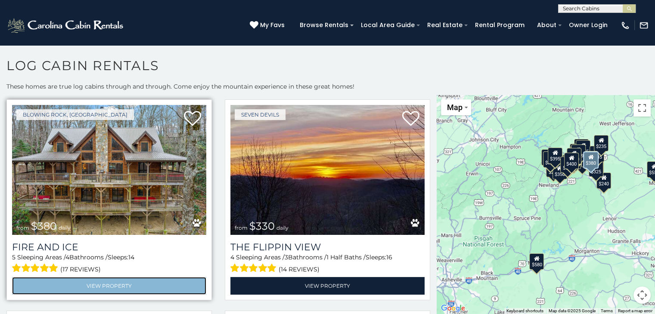
click at [92, 277] on link "View Property" at bounding box center [109, 286] width 194 height 18
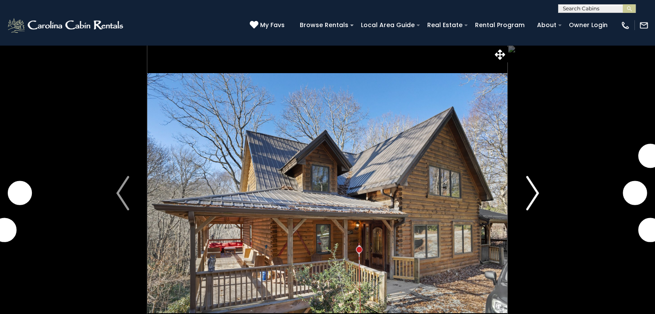
click at [536, 198] on img "Next" at bounding box center [532, 193] width 13 height 34
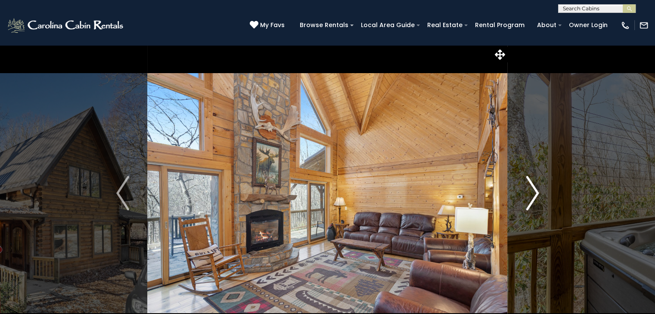
click at [535, 198] on img "Next" at bounding box center [532, 193] width 13 height 34
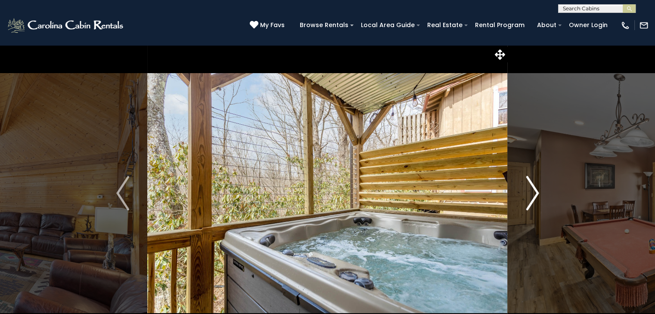
click at [535, 198] on img "Next" at bounding box center [532, 193] width 13 height 34
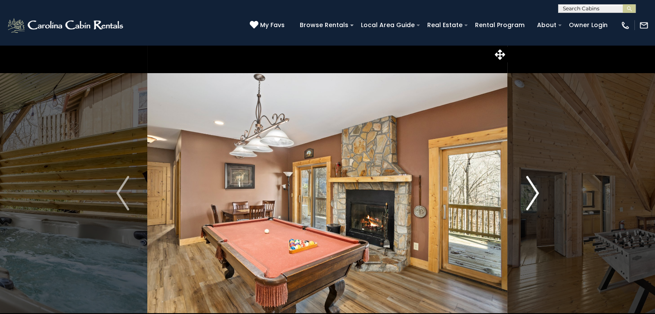
click at [535, 198] on img "Next" at bounding box center [532, 193] width 13 height 34
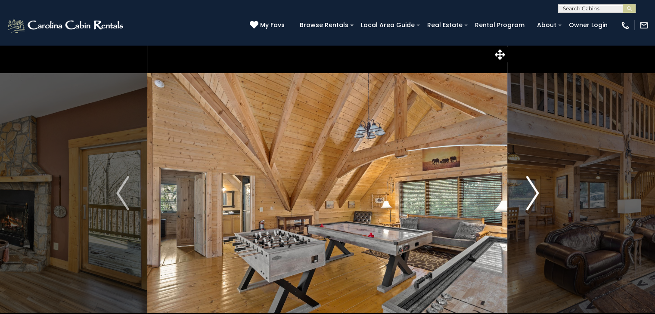
click at [535, 198] on img "Next" at bounding box center [532, 193] width 13 height 34
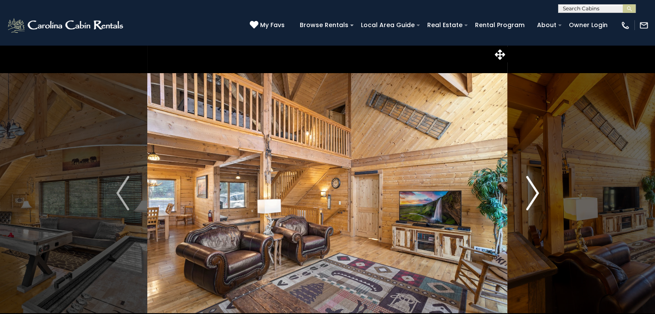
click at [535, 198] on img "Next" at bounding box center [532, 193] width 13 height 34
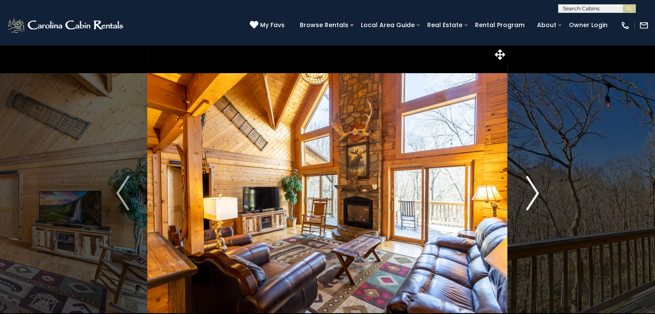
click at [535, 198] on img "Next" at bounding box center [532, 193] width 13 height 34
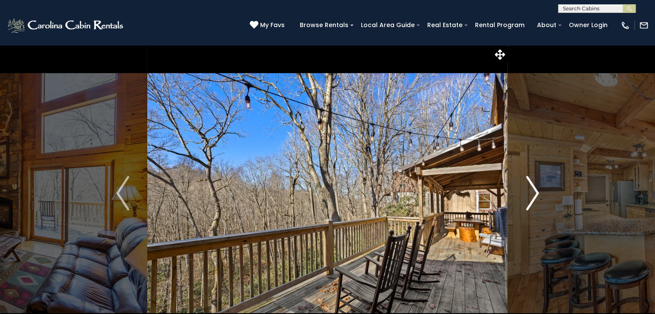
click at [535, 198] on img "Next" at bounding box center [532, 193] width 13 height 34
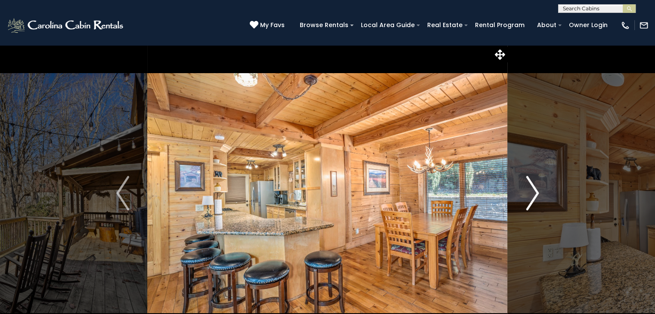
click at [535, 198] on img "Next" at bounding box center [532, 193] width 13 height 34
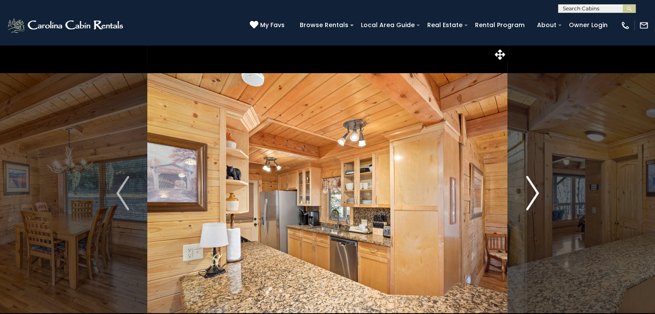
click at [534, 198] on img "Next" at bounding box center [532, 193] width 13 height 34
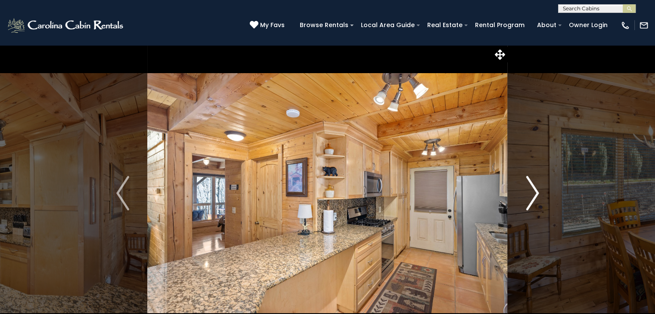
click at [534, 198] on img "Next" at bounding box center [532, 193] width 13 height 34
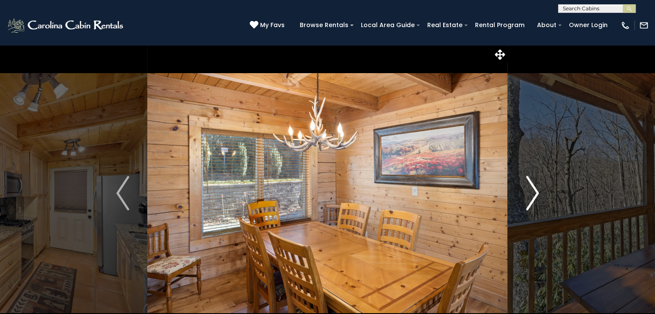
click at [534, 198] on img "Next" at bounding box center [532, 193] width 13 height 34
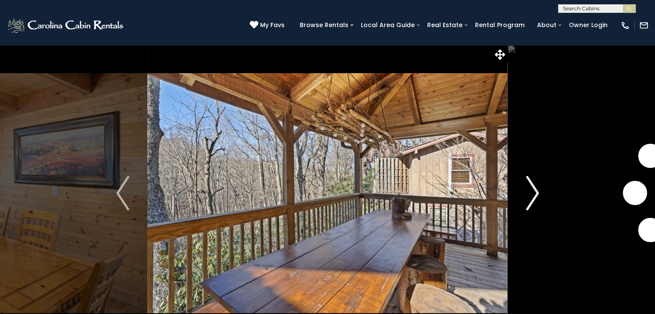
click at [534, 198] on img "Next" at bounding box center [532, 193] width 13 height 34
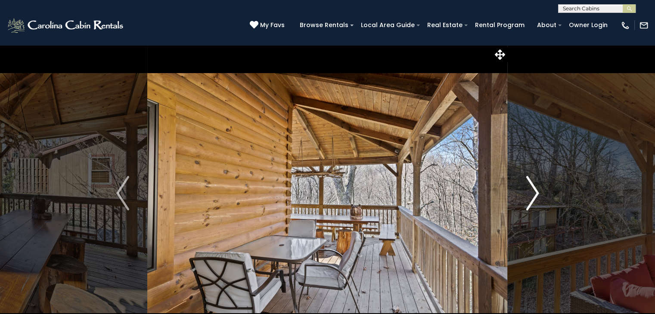
click at [534, 198] on img "Next" at bounding box center [532, 193] width 13 height 34
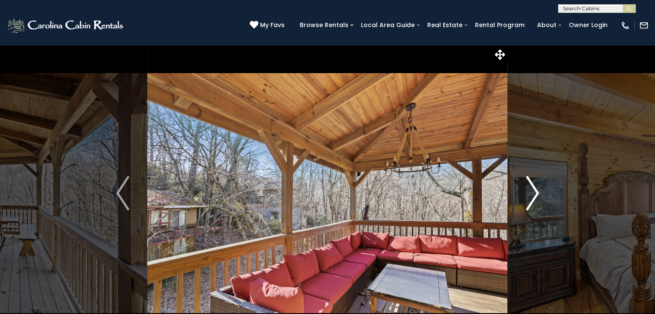
click at [534, 198] on img "Next" at bounding box center [532, 193] width 13 height 34
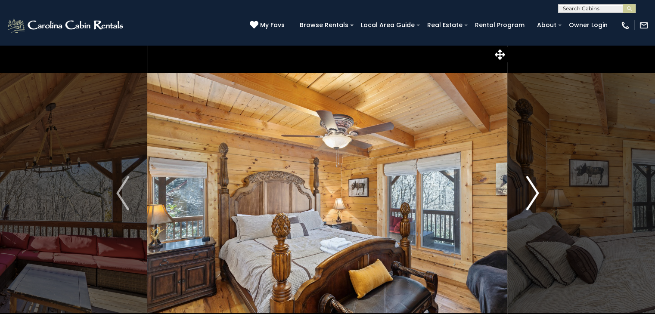
click at [533, 198] on img "Next" at bounding box center [532, 193] width 13 height 34
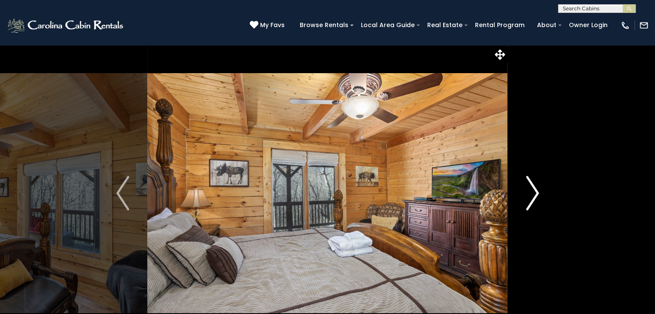
click at [533, 198] on img "Next" at bounding box center [532, 193] width 13 height 34
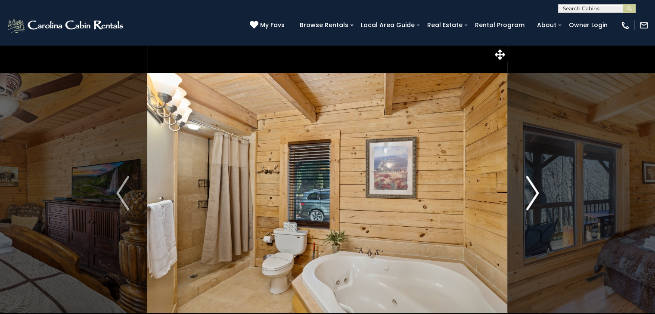
click at [533, 198] on img "Next" at bounding box center [532, 193] width 13 height 34
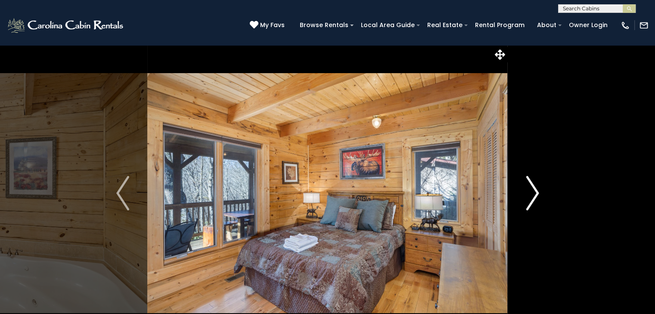
click at [533, 198] on img "Next" at bounding box center [532, 193] width 13 height 34
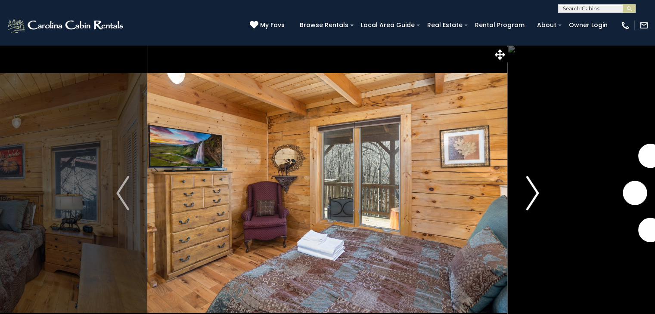
click at [533, 198] on img "Next" at bounding box center [532, 193] width 13 height 34
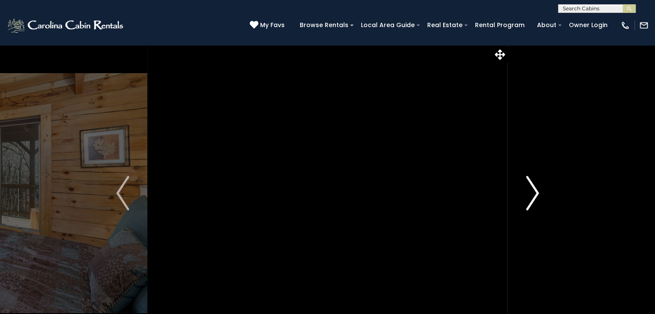
click at [533, 198] on img "Next" at bounding box center [532, 193] width 13 height 34
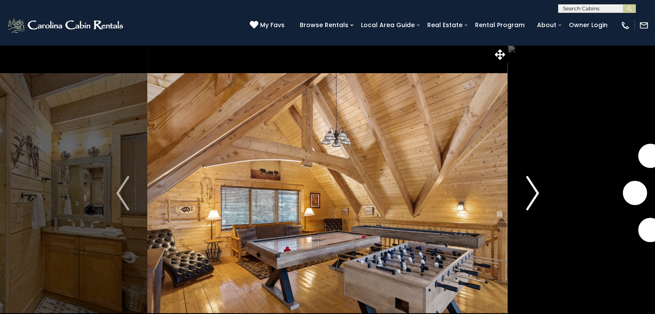
click at [533, 198] on img "Next" at bounding box center [532, 193] width 13 height 34
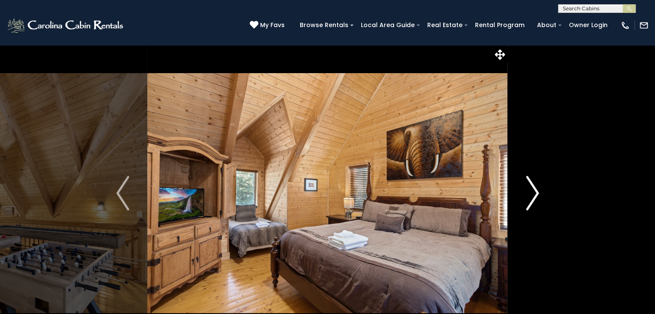
click at [533, 198] on img "Next" at bounding box center [532, 193] width 13 height 34
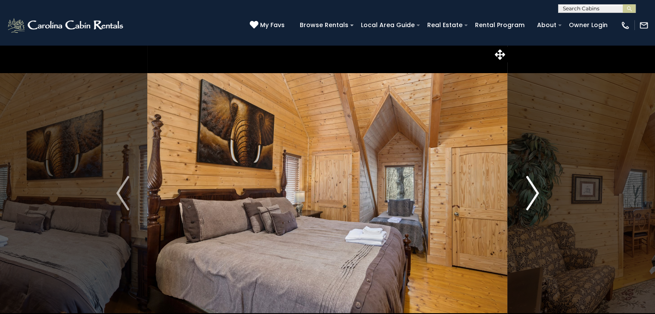
click at [533, 198] on img "Next" at bounding box center [532, 193] width 13 height 34
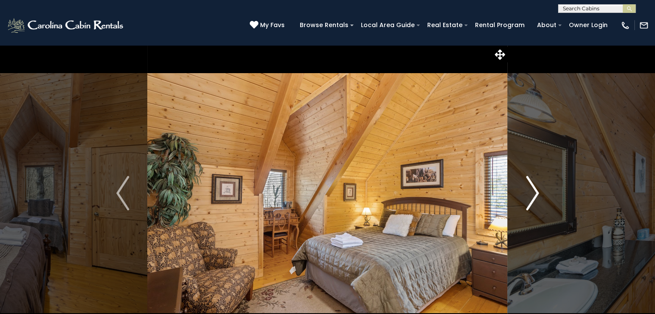
click at [533, 198] on img "Next" at bounding box center [532, 193] width 13 height 34
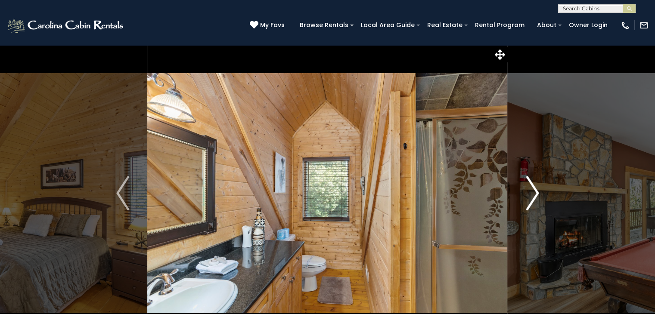
click at [533, 198] on img "Next" at bounding box center [532, 193] width 13 height 34
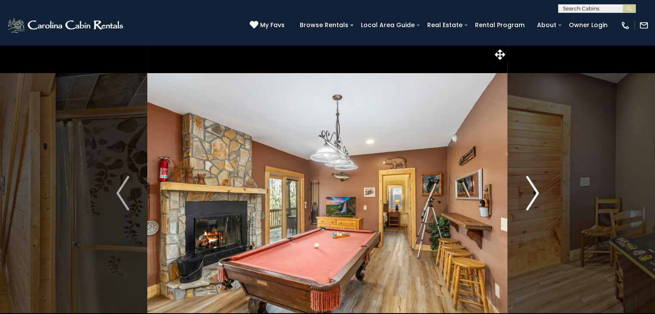
click at [533, 198] on img "Next" at bounding box center [532, 193] width 13 height 34
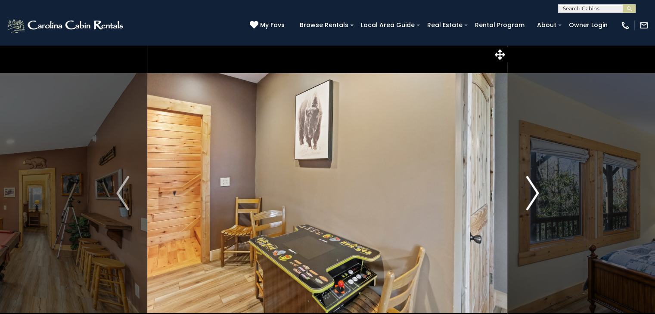
click at [529, 200] on img "Next" at bounding box center [532, 193] width 13 height 34
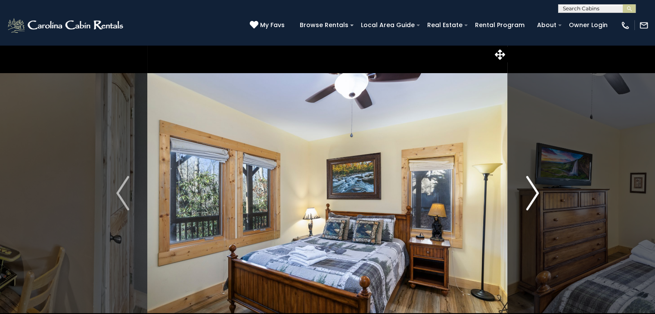
click at [529, 200] on img "Next" at bounding box center [532, 193] width 13 height 34
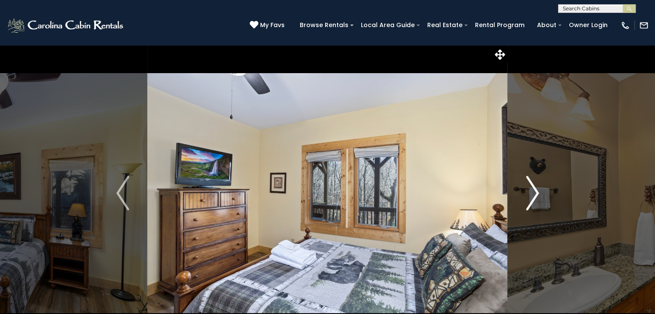
click at [529, 200] on img "Next" at bounding box center [532, 193] width 13 height 34
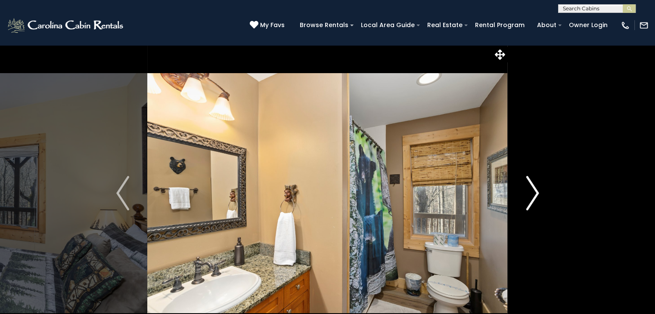
click at [529, 200] on img "Next" at bounding box center [532, 193] width 13 height 34
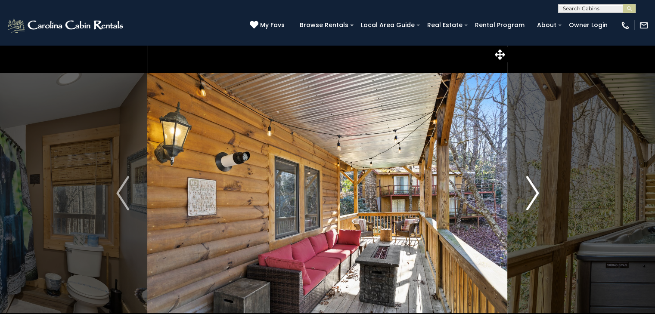
click at [529, 200] on img "Next" at bounding box center [532, 193] width 13 height 34
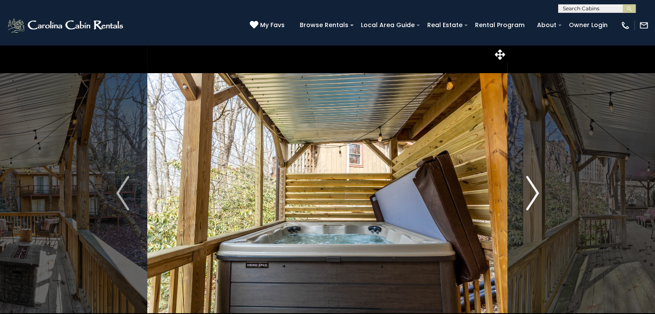
click at [529, 200] on img "Next" at bounding box center [532, 193] width 13 height 34
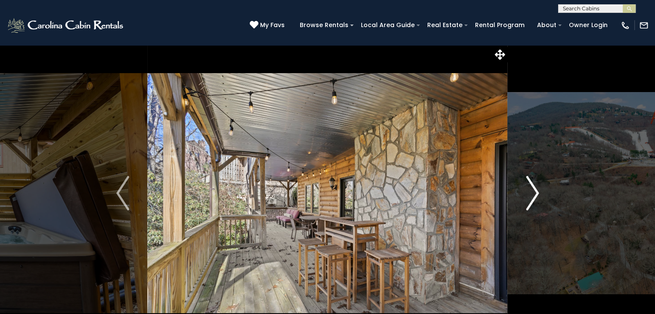
click at [529, 200] on img "Next" at bounding box center [532, 193] width 13 height 34
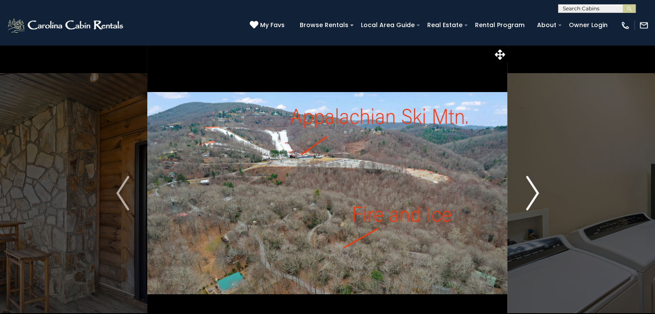
click at [529, 200] on img "Next" at bounding box center [532, 193] width 13 height 34
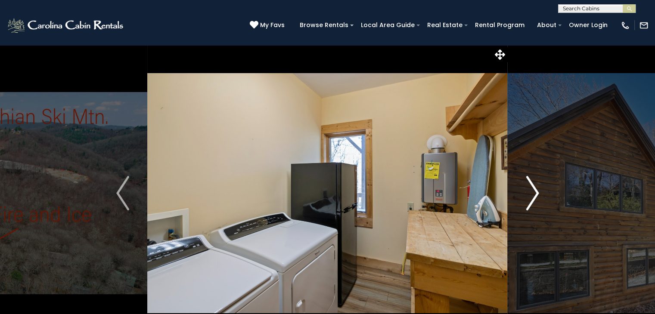
click at [529, 200] on img "Next" at bounding box center [532, 193] width 13 height 34
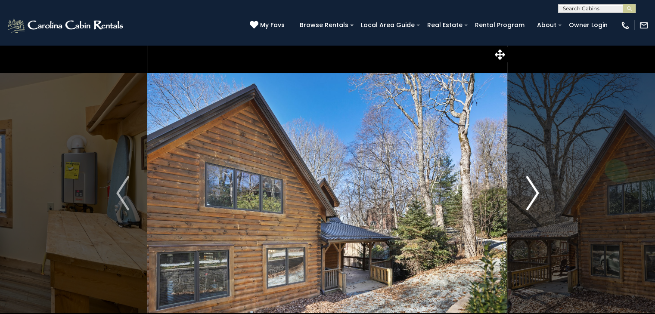
click at [529, 200] on img "Next" at bounding box center [532, 193] width 13 height 34
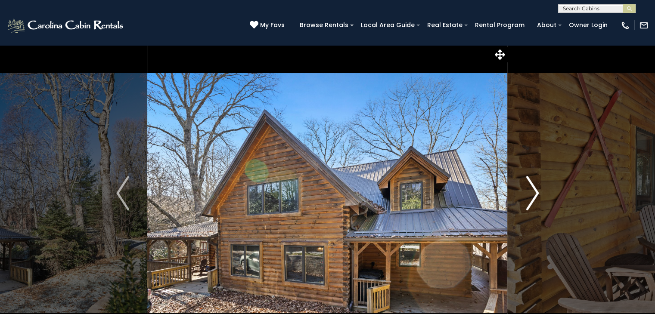
click at [529, 200] on img "Next" at bounding box center [532, 193] width 13 height 34
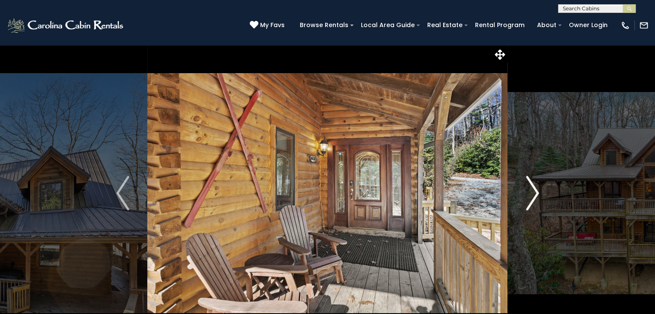
click at [529, 200] on img "Next" at bounding box center [532, 193] width 13 height 34
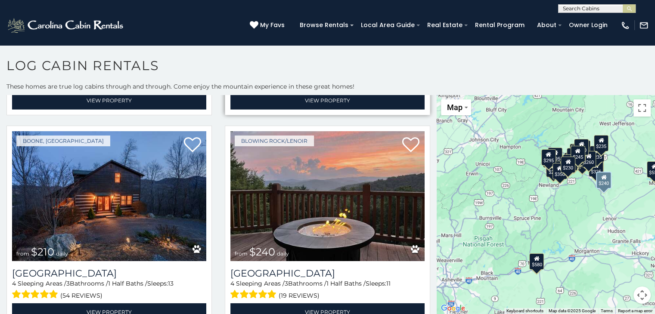
scroll to position [2540, 0]
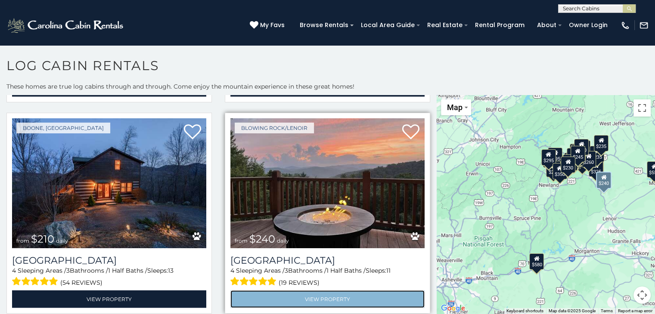
click at [339, 291] on link "View Property" at bounding box center [327, 300] width 194 height 18
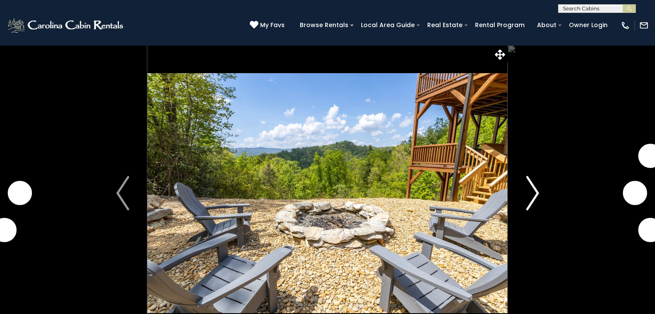
click at [536, 188] on img "Next" at bounding box center [532, 193] width 13 height 34
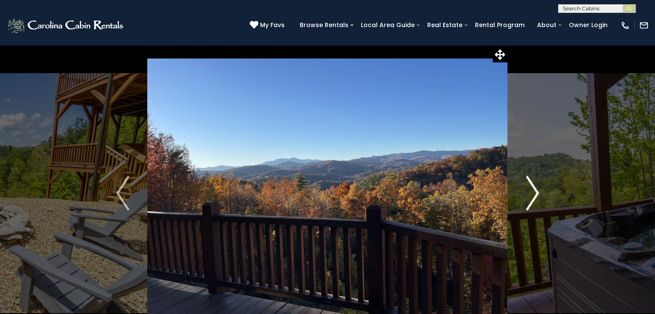
click at [534, 189] on img "Next" at bounding box center [532, 193] width 13 height 34
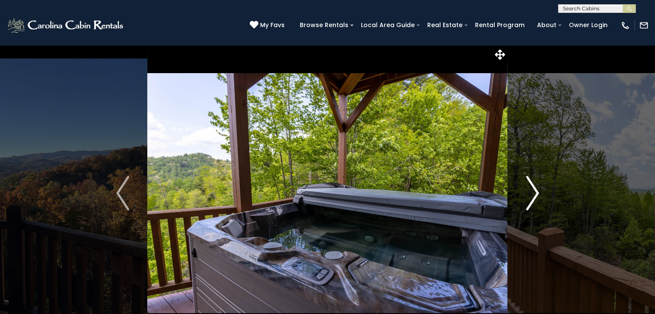
click at [534, 189] on img "Next" at bounding box center [532, 193] width 13 height 34
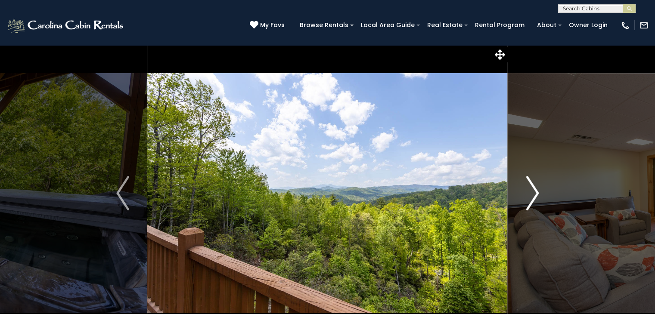
click at [534, 189] on img "Next" at bounding box center [532, 193] width 13 height 34
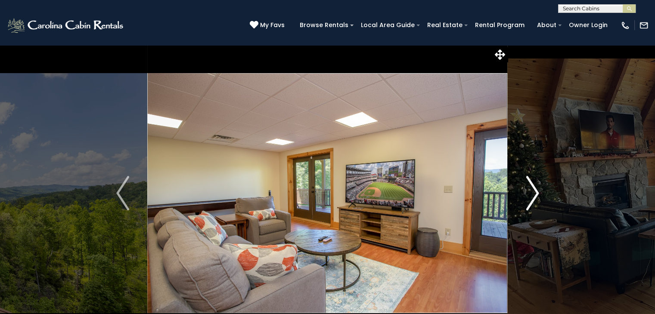
click at [534, 189] on img "Next" at bounding box center [532, 193] width 13 height 34
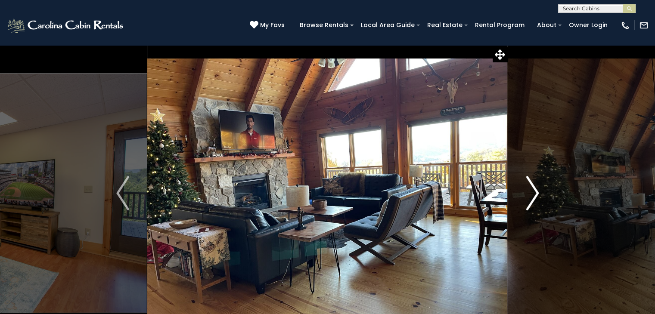
click at [534, 189] on img "Next" at bounding box center [532, 193] width 13 height 34
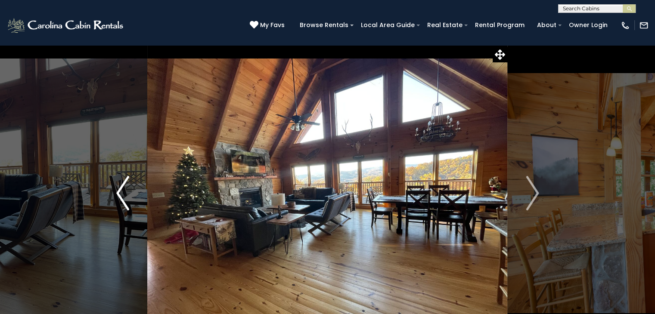
click at [124, 189] on img "Previous" at bounding box center [122, 193] width 13 height 34
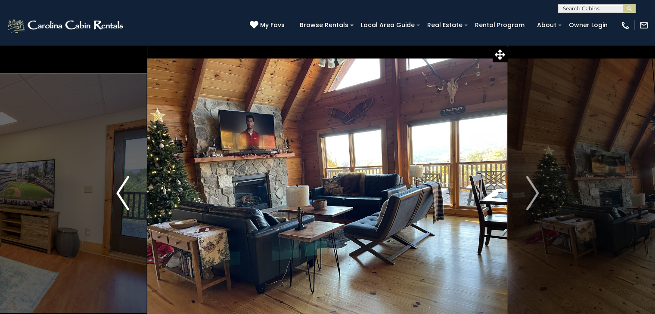
click at [124, 189] on img "Previous" at bounding box center [122, 193] width 13 height 34
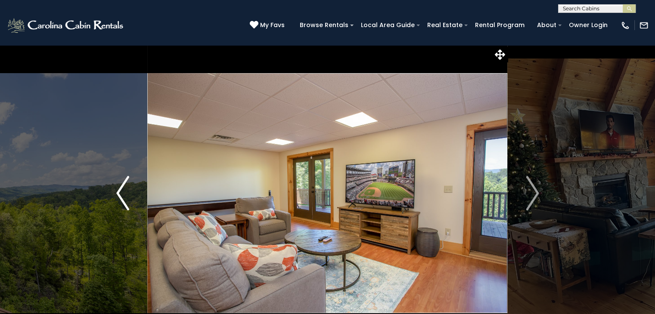
click at [122, 189] on img "Previous" at bounding box center [122, 193] width 13 height 34
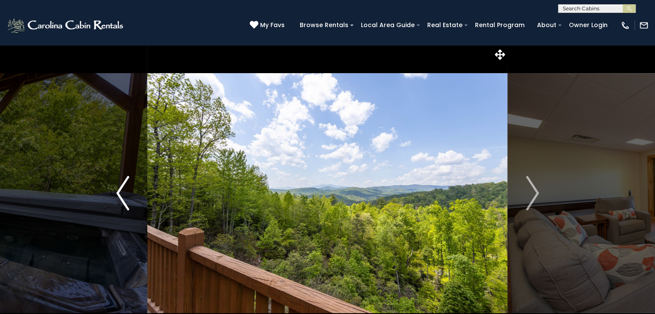
click at [120, 189] on img "Previous" at bounding box center [122, 193] width 13 height 34
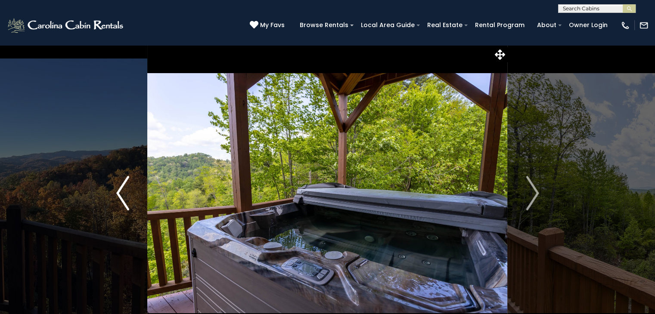
click at [120, 189] on img "Previous" at bounding box center [122, 193] width 13 height 34
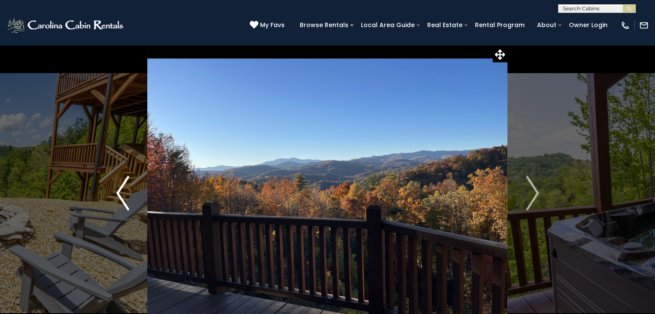
click at [119, 192] on img "Previous" at bounding box center [122, 193] width 13 height 34
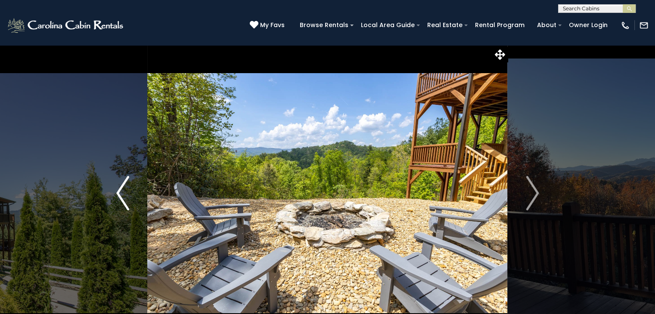
click at [119, 192] on img "Previous" at bounding box center [122, 193] width 13 height 34
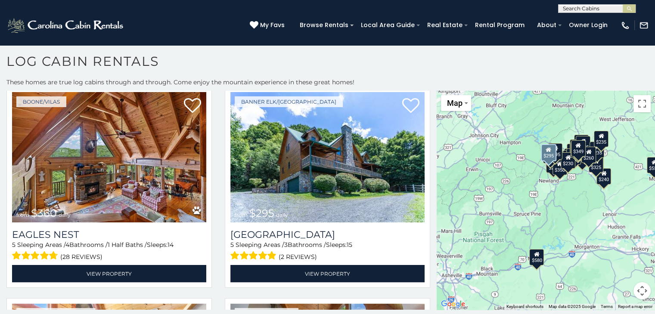
scroll to position [1722, 0]
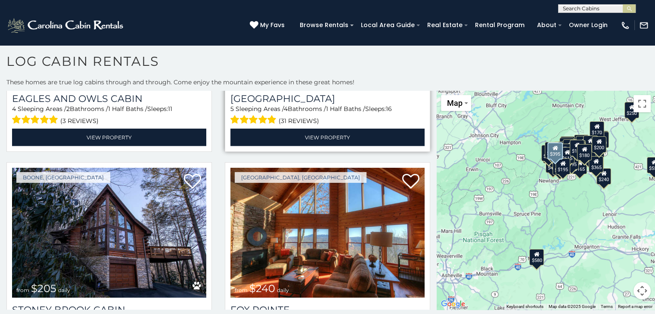
scroll to position [5577, 0]
